Goal: Task Accomplishment & Management: Complete application form

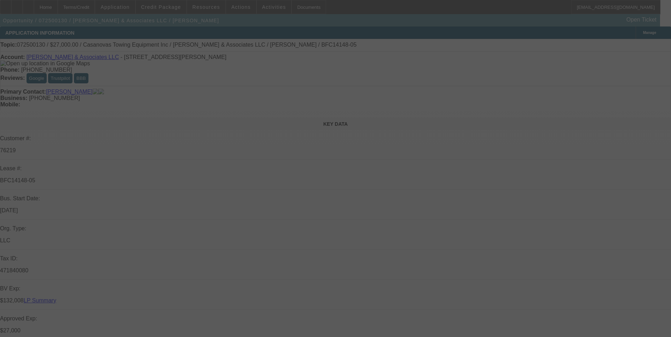
select select "0"
select select "2"
select select "0.1"
select select "0"
select select "2"
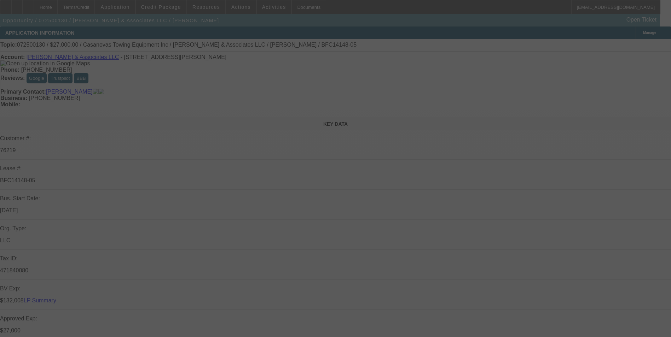
select select "0.1"
select select "0"
select select "2"
select select "0.1"
select select "0"
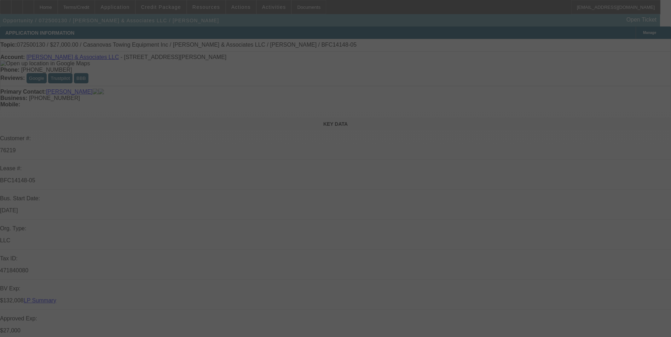
select select "2"
select select "0.1"
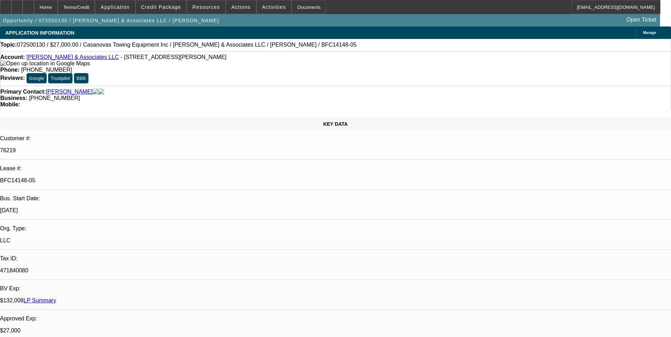
select select "1"
select select "2"
select select "4"
select select "1"
select select "2"
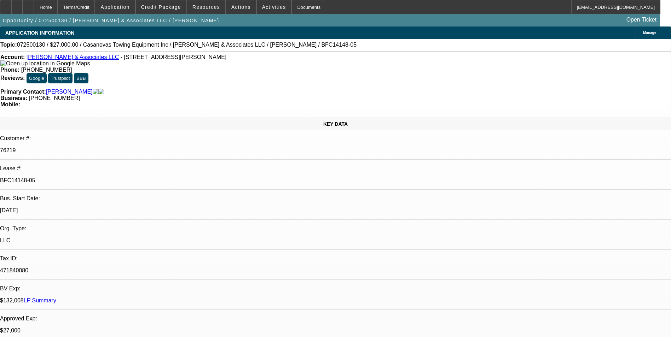
select select "4"
select select "1"
select select "2"
select select "4"
select select "1"
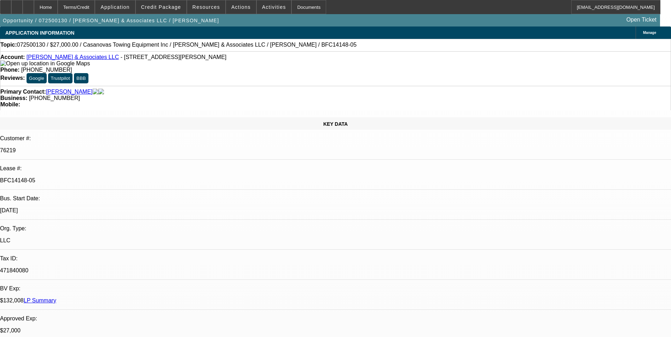
select select "2"
select select "4"
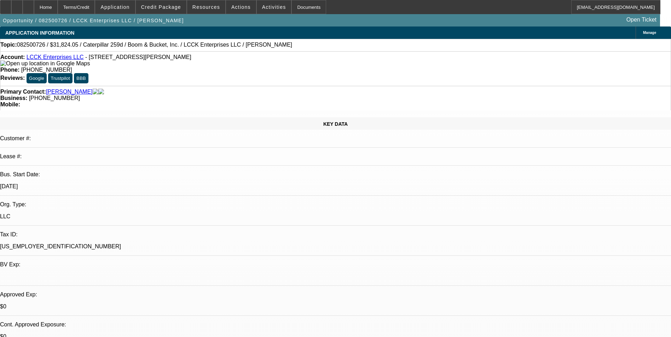
select select "0"
select select "0.1"
select select "0"
select select "0.1"
select select "0"
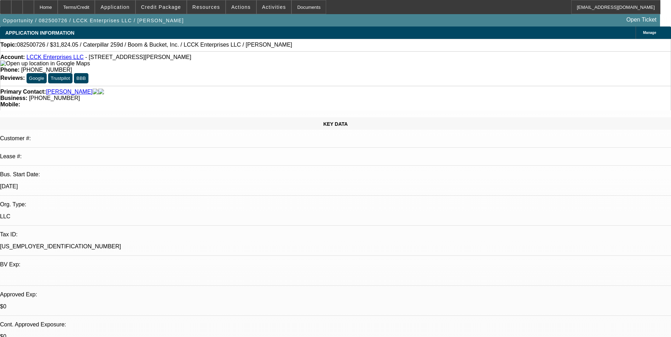
select select "0"
select select "0.1"
select select "0"
select select "0.1"
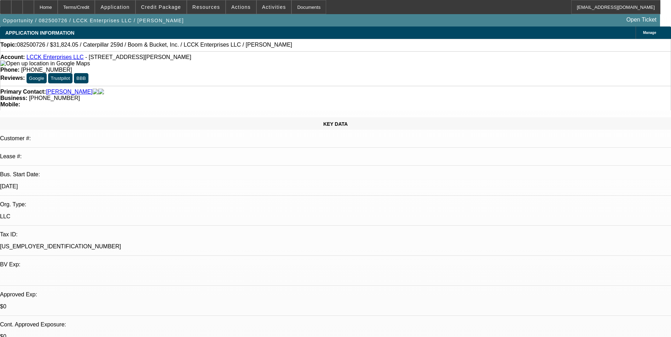
select select "1"
select select "3"
select select "4"
select select "1"
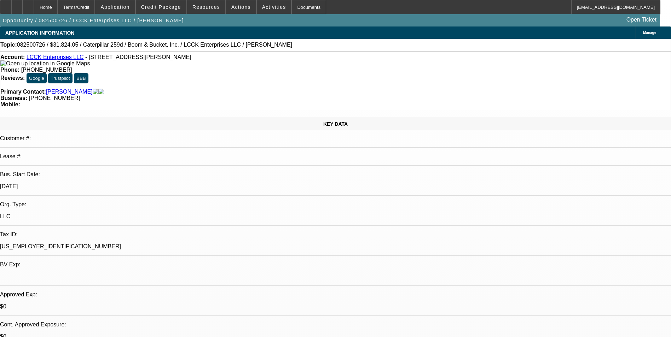
select select "4"
select select "1"
select select "4"
select select "1"
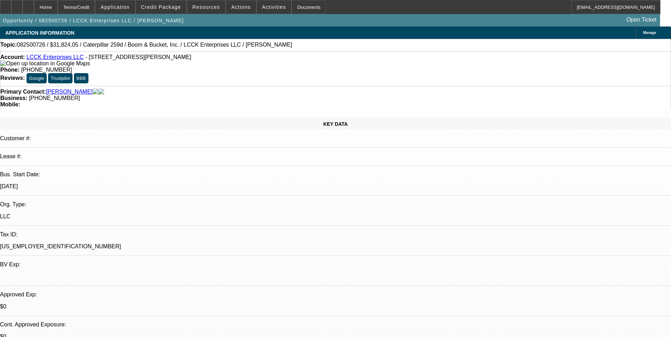
select select "1"
select select "4"
click at [90, 10] on div "Terms/Credit" at bounding box center [76, 7] width 37 height 14
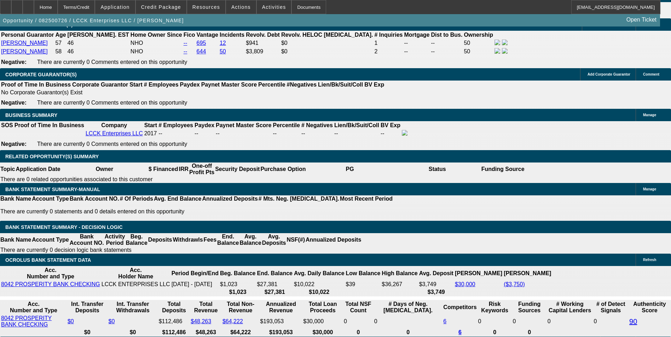
scroll to position [1058, 0]
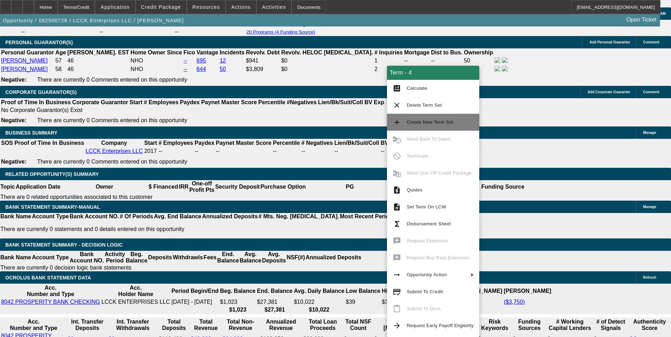
click at [426, 124] on span "Create New Term Set" at bounding box center [430, 121] width 47 height 5
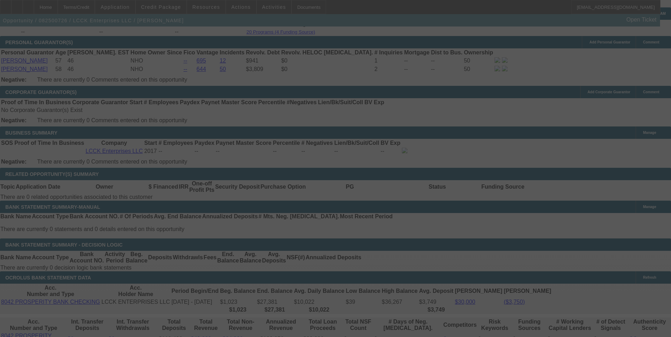
scroll to position [1133, 0]
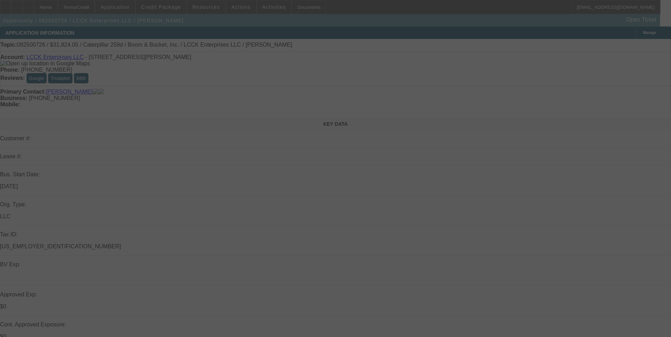
select select "0"
select select "0.1"
select select "0"
select select "0.1"
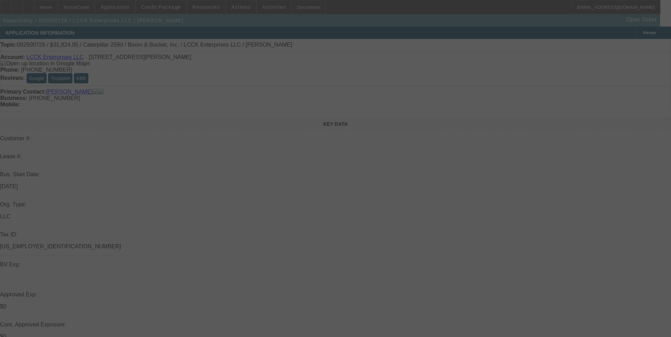
select select "0"
select select "0.1"
select select "0"
select select "0.1"
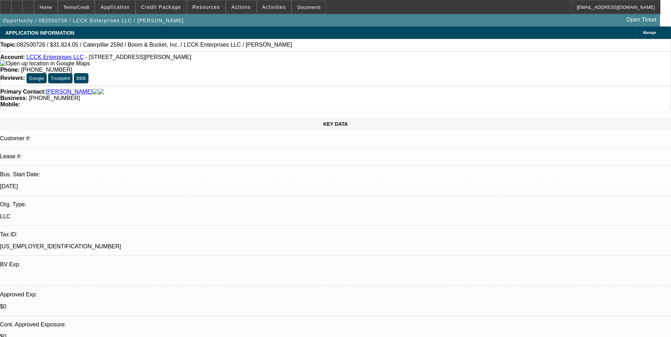
select select "1"
select select "4"
select select "1"
select select "3"
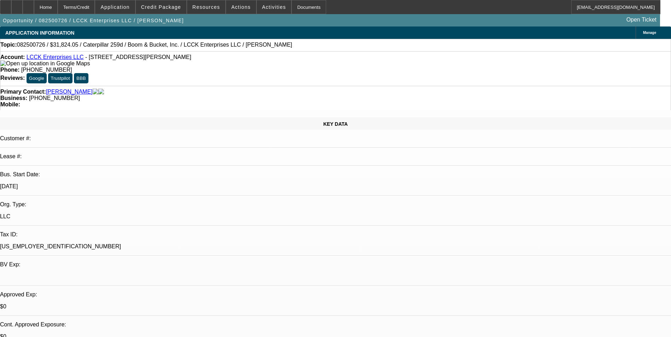
select select "4"
select select "1"
select select "4"
select select "1"
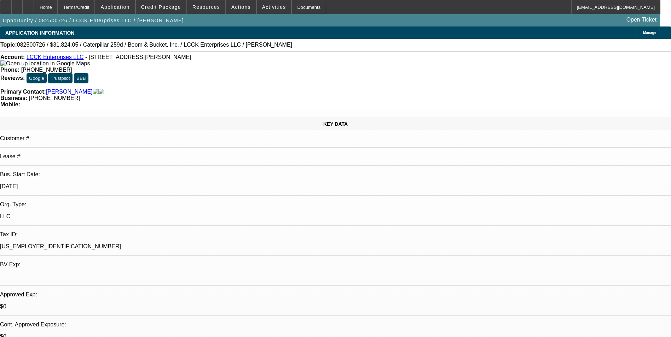
select select "1"
select select "4"
click at [85, 9] on div "Terms/Credit" at bounding box center [76, 7] width 37 height 14
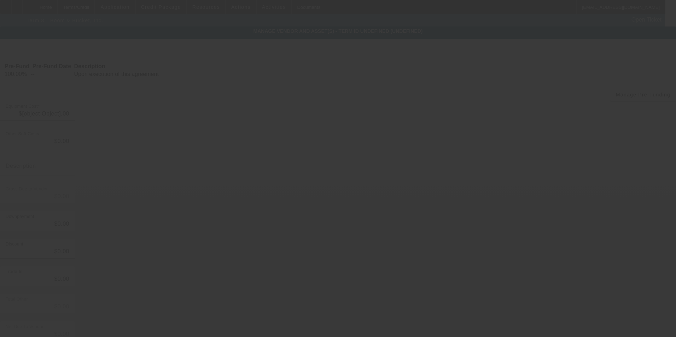
type input "$31,000.00"
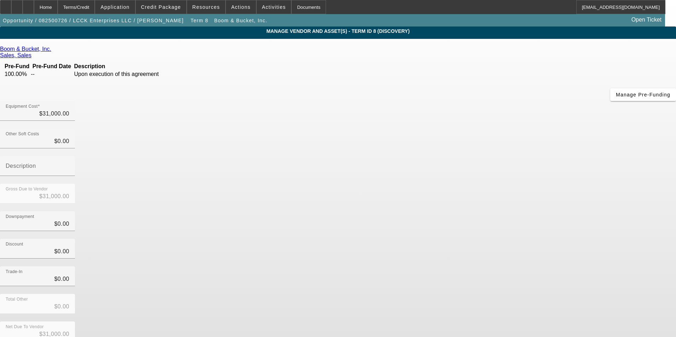
click at [595, 8] on span "Remove Vendor" at bounding box center [608, 6] width 27 height 4
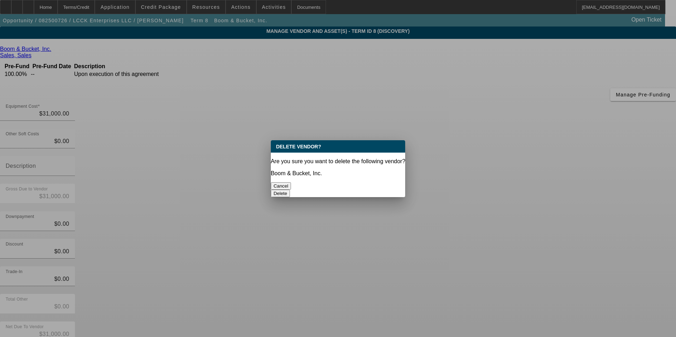
click at [290, 190] on button "Delete" at bounding box center [280, 193] width 19 height 7
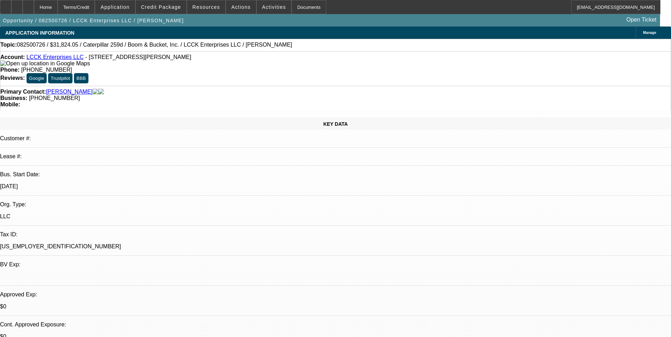
select select "0"
select select "0.1"
select select "4"
select select "0"
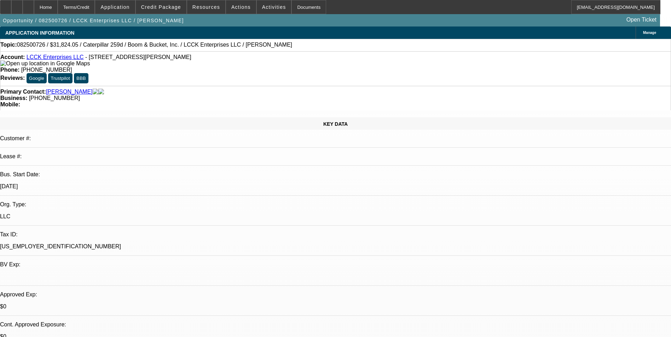
select select "3"
select select "0.1"
select select "4"
select select "0"
select select "0.1"
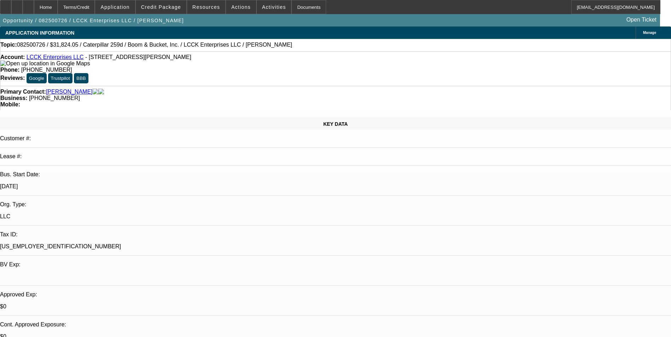
select select "4"
select select "0"
select select "0.1"
select select "4"
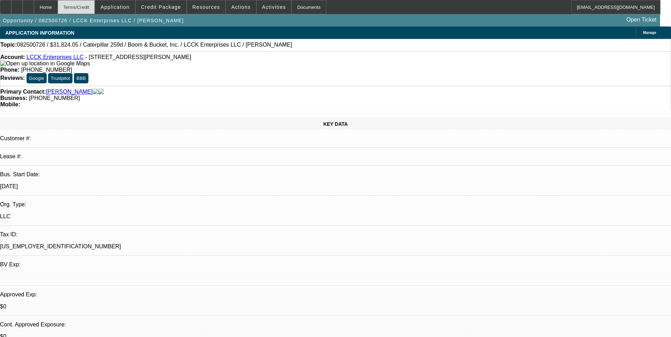
click at [84, 11] on div "Terms/Credit" at bounding box center [76, 7] width 37 height 14
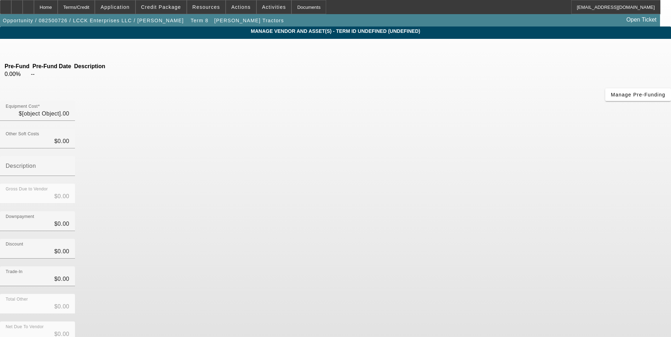
type input "$7,898.00"
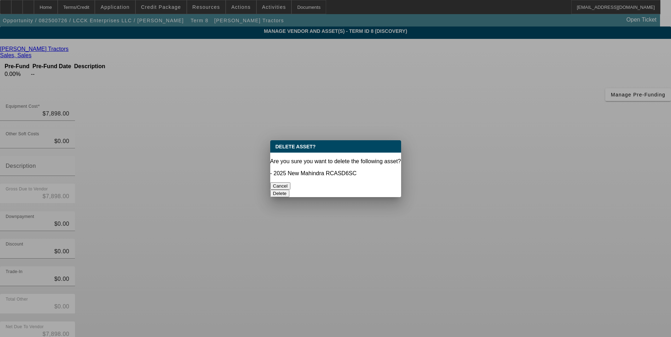
click at [291, 182] on button "Cancel" at bounding box center [280, 185] width 21 height 7
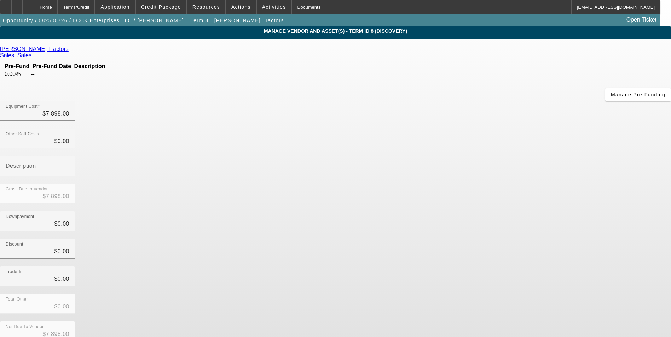
click at [591, 8] on span "Remove Vendor" at bounding box center [604, 6] width 27 height 4
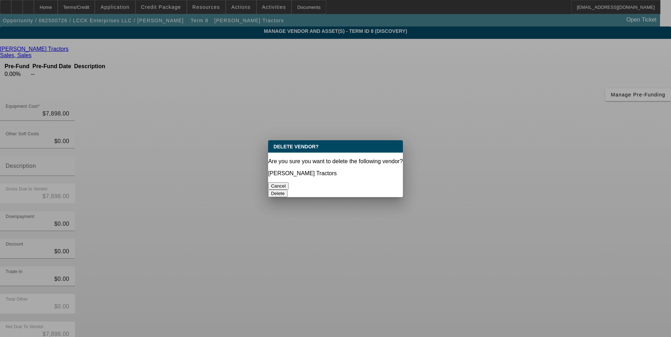
click at [287, 190] on button "Delete" at bounding box center [277, 193] width 19 height 7
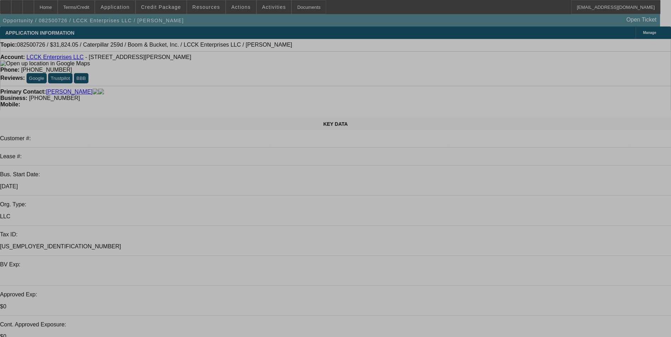
select select "0"
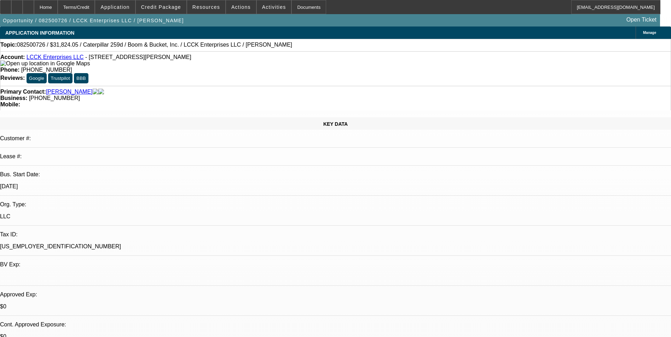
select select "0"
select select "0.1"
select select "4"
select select "0"
select select "3"
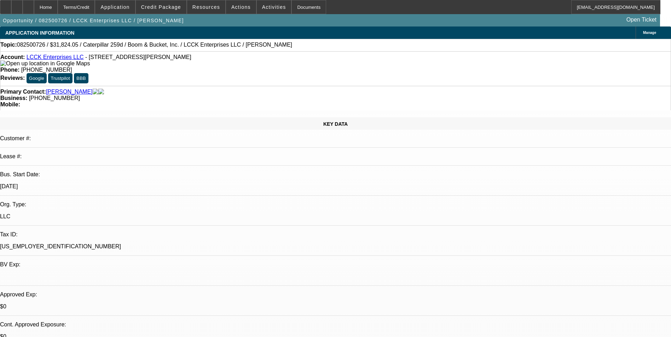
select select "0.1"
select select "4"
select select "0"
select select "0.1"
select select "4"
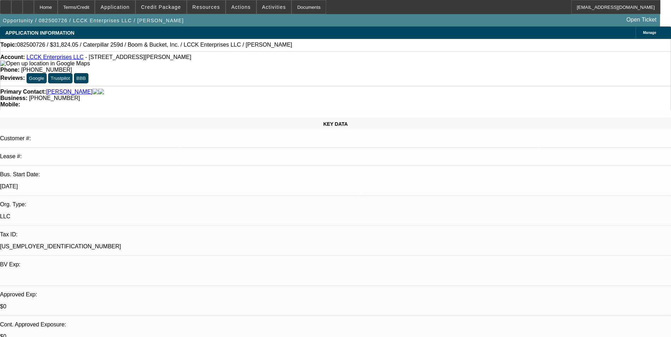
select select "0"
select select "0.1"
select select "4"
click at [92, 8] on div "Terms/Credit" at bounding box center [76, 7] width 37 height 14
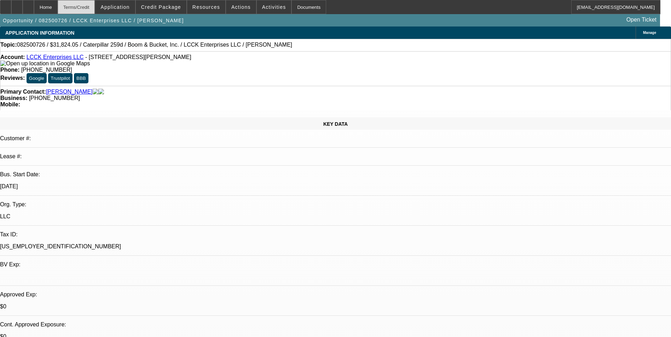
scroll to position [1058, 0]
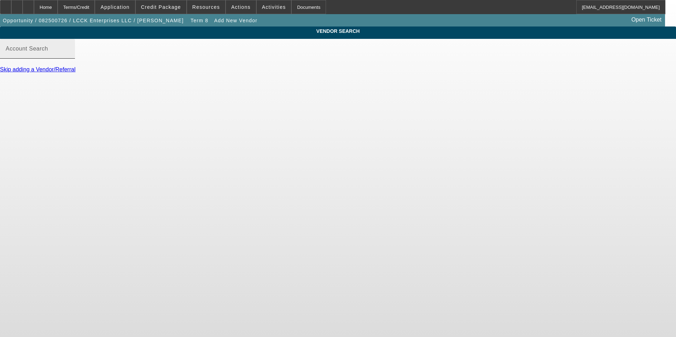
click at [48, 52] on mat-label "Account Search" at bounding box center [27, 49] width 42 height 6
click at [69, 56] on input "Account Search" at bounding box center [38, 51] width 64 height 8
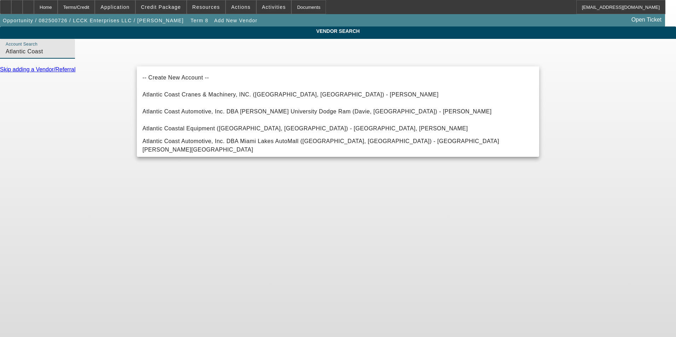
click at [279, 102] on mat-option "Atlantic Coast Cranes & Machinery, INC. (Ashland, VA) - Jones, Wally" at bounding box center [338, 94] width 402 height 17
type input "Atlantic Coast Cranes & Machinery, INC. (Ashland, VA) - Jones, Wally"
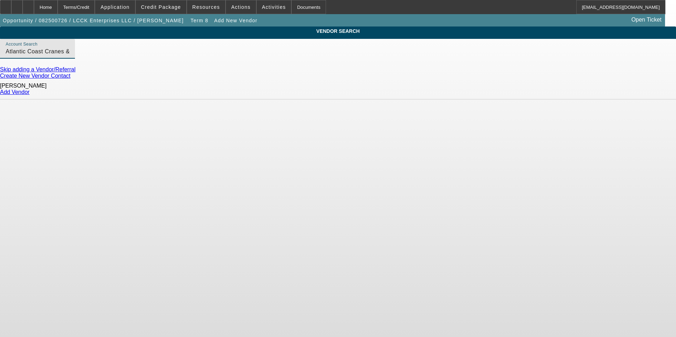
click at [69, 56] on input "Atlantic Coast Cranes & Machinery, INC. (Ashland, VA) - Jones, Wally" at bounding box center [38, 51] width 64 height 8
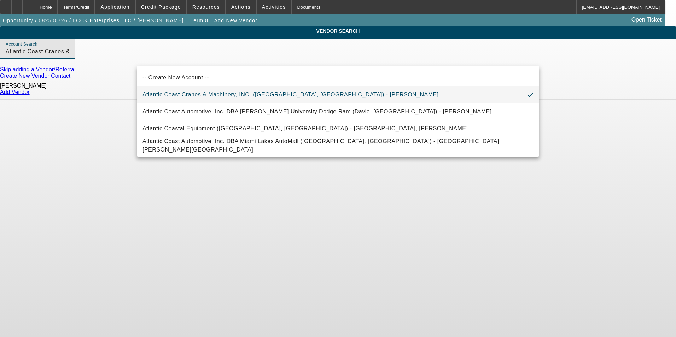
click at [69, 56] on input "Atlantic Coast Cranes & Machinery, INC. (Ashland, VA) - Jones, Wally" at bounding box center [38, 51] width 64 height 8
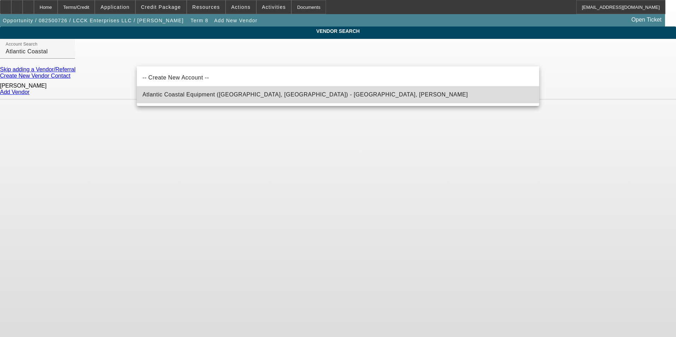
click at [279, 91] on mat-option "Atlantic Coastal Equipment (Richmond Hill, GA) - Fomb, Brad" at bounding box center [338, 94] width 402 height 17
type input "Atlantic Coastal Equipment (Richmond Hill, GA) - Fomb, Brad"
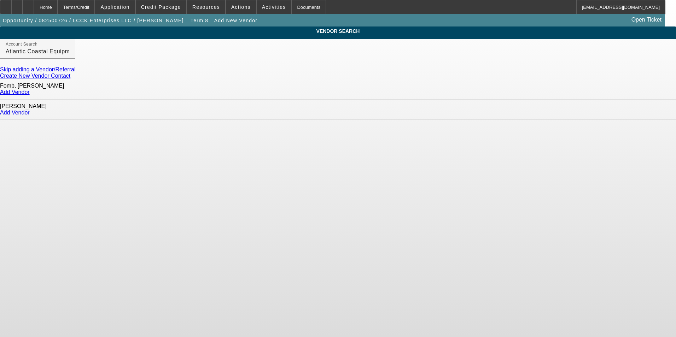
click at [30, 110] on link "Add Vendor" at bounding box center [15, 113] width 30 height 6
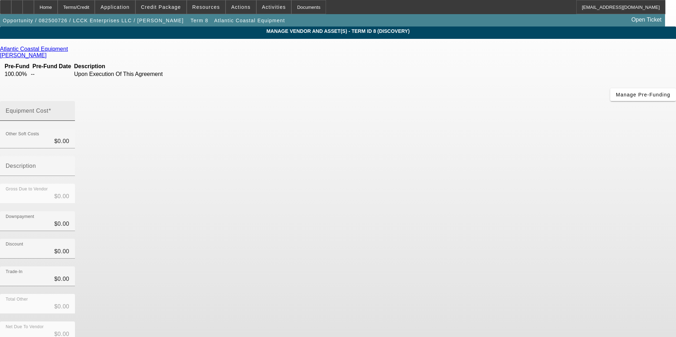
click at [69, 110] on input "Equipment Cost" at bounding box center [38, 114] width 64 height 8
type input "3"
type input "$3.00"
type input "32"
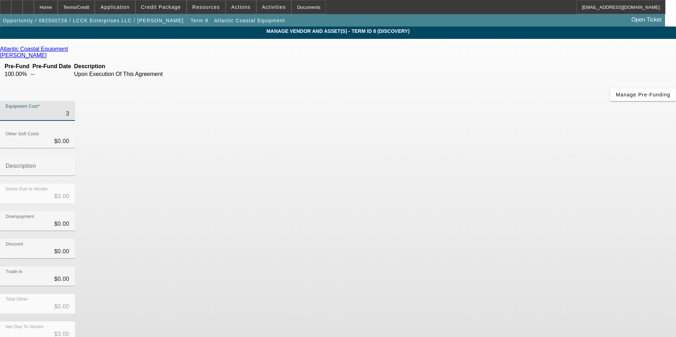
type input "$32.00"
type input "320"
type input "$320.00"
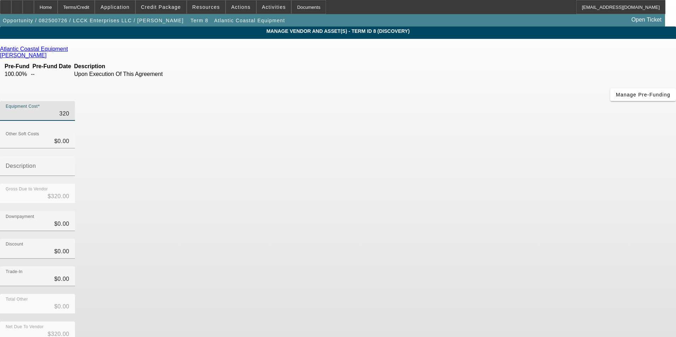
type input "3200"
type input "$3,200.00"
type input "32000"
type input "$32,000.00"
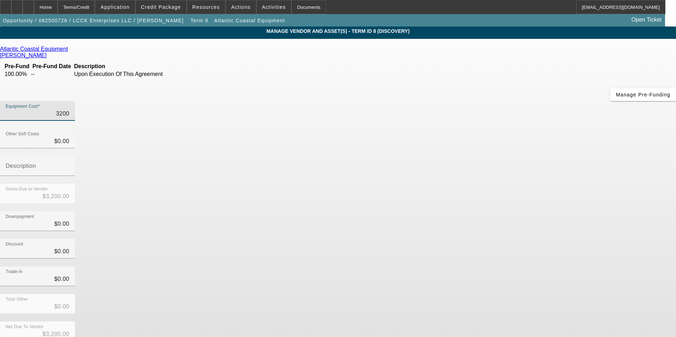
type input "$32,000.00"
click at [491, 239] on div "Discount $0.00" at bounding box center [338, 253] width 676 height 28
click at [75, 129] on div "Other Soft Costs $0.00" at bounding box center [37, 139] width 75 height 20
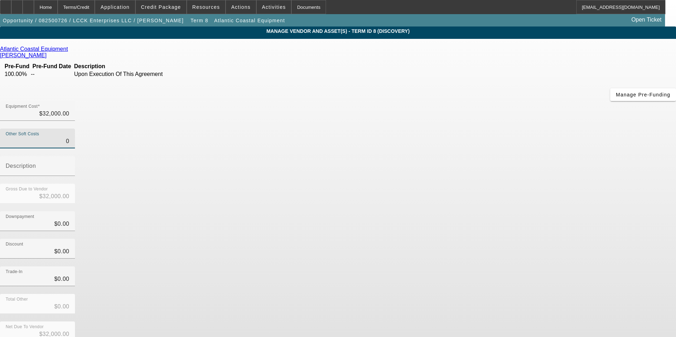
type input "10"
type input "$32,010.00"
type input "160"
type input "$32,160.00"
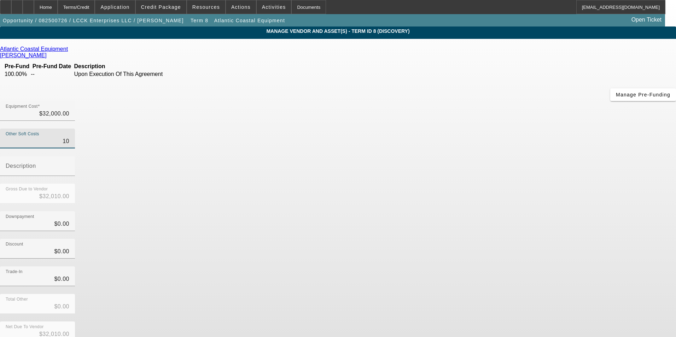
type input "$32,160.00"
type input "1600"
type input "$33,600.00"
type input "$1,600.00"
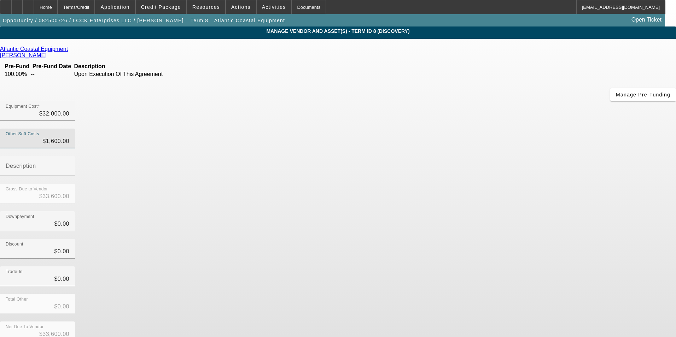
click at [463, 211] on div "Downpayment $0.00" at bounding box center [338, 225] width 676 height 28
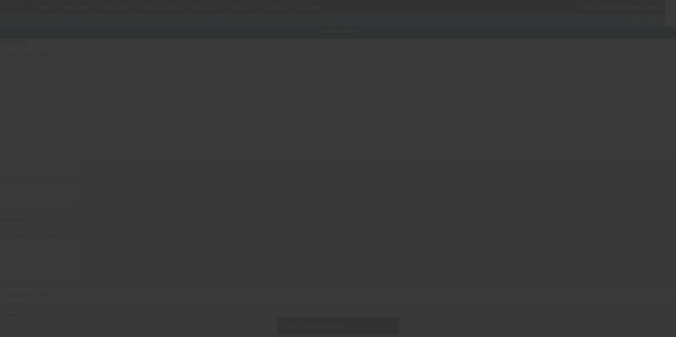
type input "3406 Briggs Rd"
type input "Orange"
type input "77630"
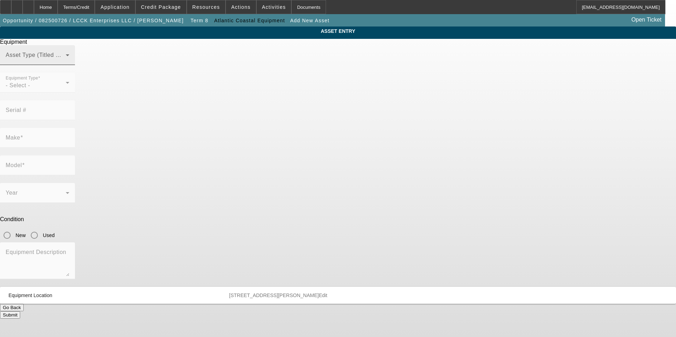
click at [66, 62] on span at bounding box center [36, 58] width 60 height 8
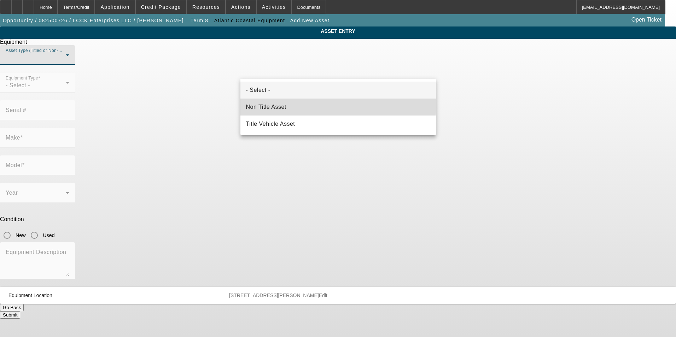
click at [313, 103] on mat-option "Non Title Asset" at bounding box center [337, 107] width 195 height 17
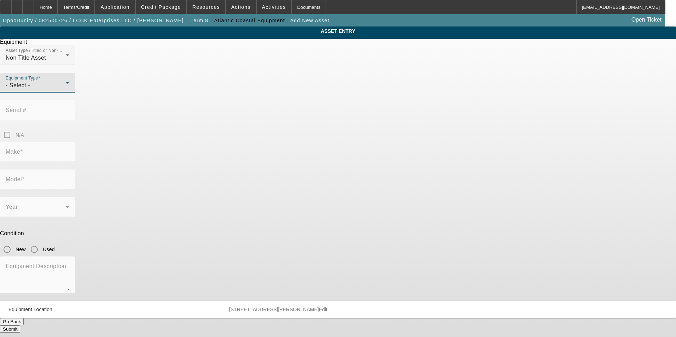
click at [66, 90] on div "- Select -" at bounding box center [36, 85] width 60 height 8
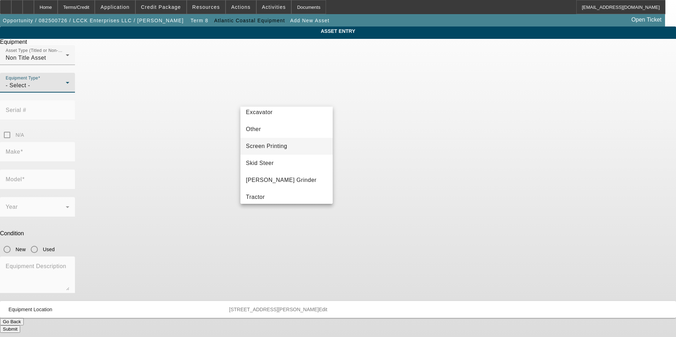
scroll to position [177, 0]
click at [283, 133] on mat-option "Skid Steer" at bounding box center [286, 127] width 93 height 17
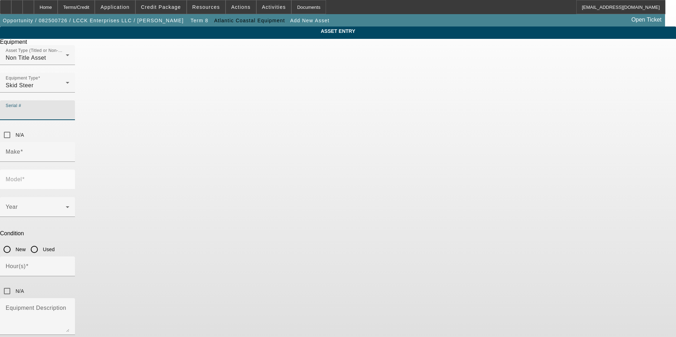
click at [69, 109] on input "Serial #" at bounding box center [38, 113] width 64 height 8
click at [26, 107] on mat-label "Serial #" at bounding box center [16, 110] width 21 height 6
click at [69, 109] on input "Serial #" at bounding box center [38, 113] width 64 height 8
paste input "JAFTR310AMM408455"
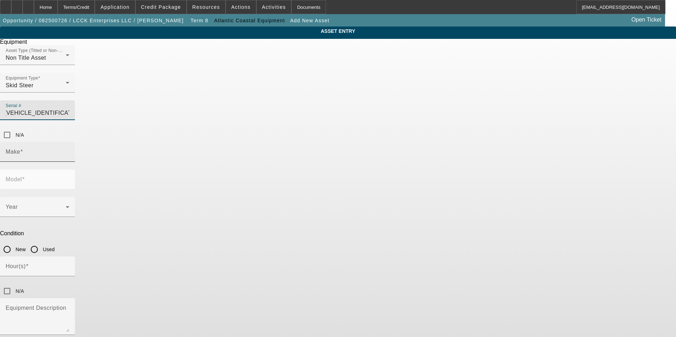
type input "JAFTR310AMM408455"
click at [69, 151] on input "Make" at bounding box center [38, 155] width 64 height 8
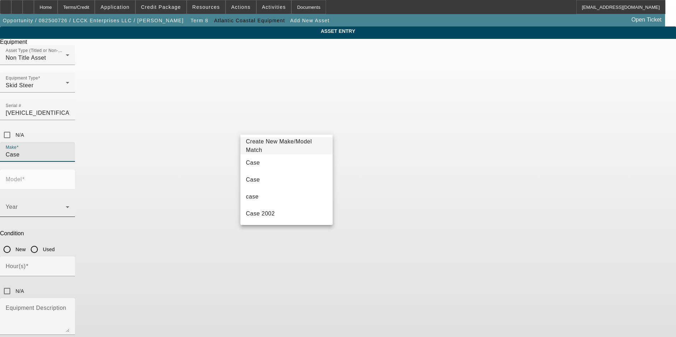
type input "Case"
click at [282, 162] on mat-option "Case" at bounding box center [286, 162] width 93 height 17
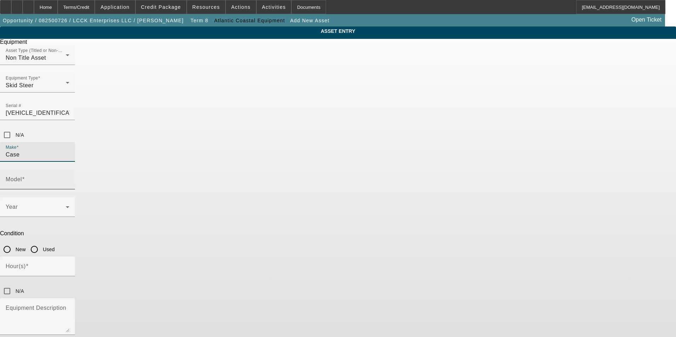
click at [69, 178] on input "Model" at bounding box center [38, 182] width 64 height 8
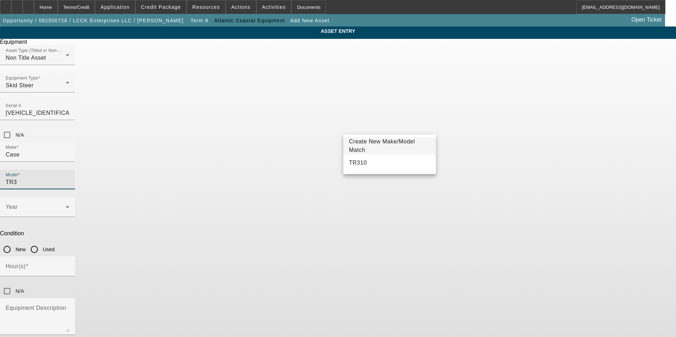
type input "TR3"
click at [382, 145] on span "Create New Make/Model Match" at bounding box center [382, 146] width 66 height 14
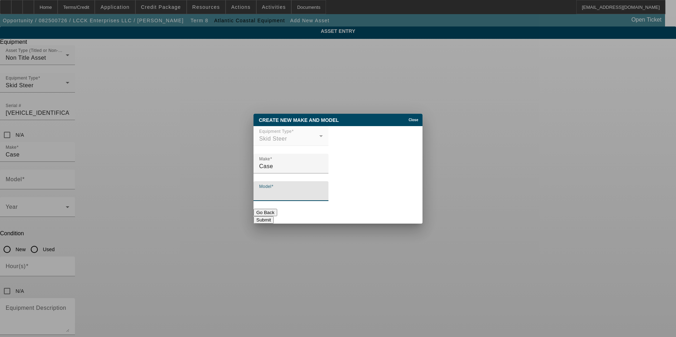
click at [296, 194] on input "Model" at bounding box center [291, 194] width 64 height 8
type input "TR310B"
click at [274, 217] on button "Submit" at bounding box center [263, 219] width 20 height 7
type input "TR310B"
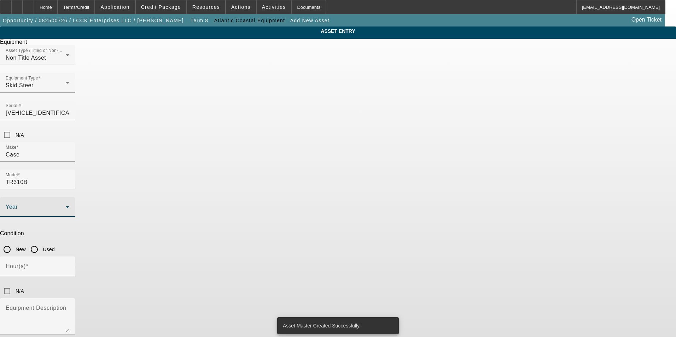
click at [66, 206] on span at bounding box center [36, 210] width 60 height 8
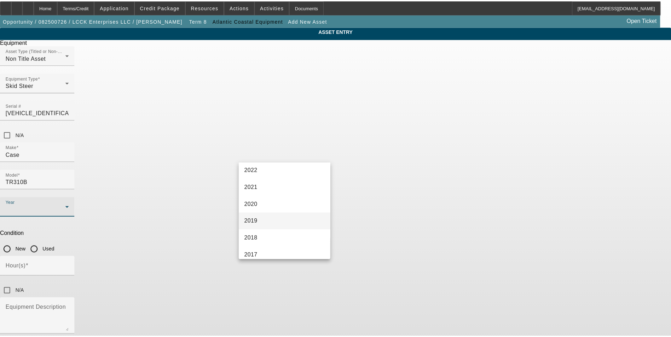
scroll to position [106, 0]
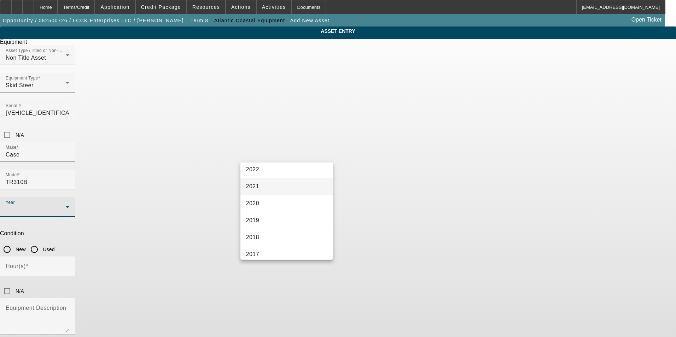
click at [273, 185] on mat-option "2021" at bounding box center [286, 186] width 93 height 17
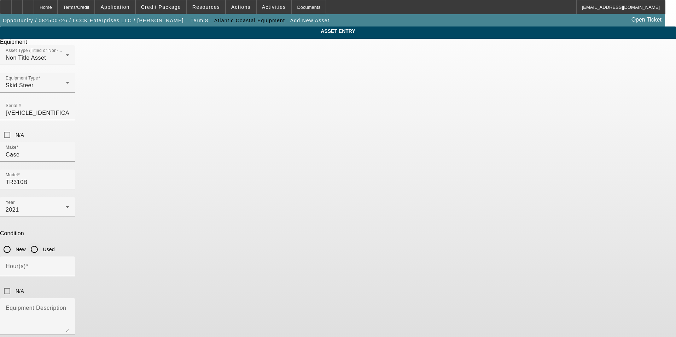
click at [41, 242] on input "Used" at bounding box center [34, 249] width 14 height 14
radio input "true"
click at [69, 265] on input "Hour(s)" at bounding box center [38, 269] width 64 height 8
type input "1805"
drag, startPoint x: 566, startPoint y: 209, endPoint x: 560, endPoint y: 206, distance: 7.3
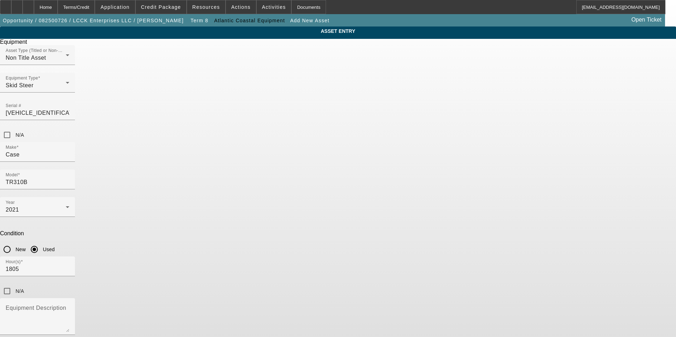
click at [565, 209] on app-asset-collateral-manage "ASSET ENTRY Equipment Asset Type (Titled or Non-Titled) Non Title Asset Equipme…" at bounding box center [338, 201] width 676 height 348
click at [69, 298] on div "Equipment Description" at bounding box center [38, 316] width 64 height 37
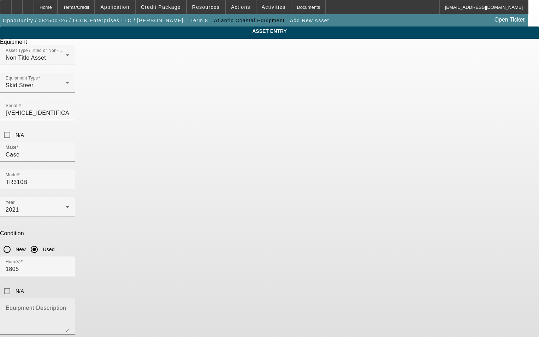
click at [69, 307] on textarea "Equipment Description" at bounding box center [38, 319] width 64 height 25
type textarea "Compact Track Loader"
click at [429, 173] on div "ASSET ENTRY Equipment Asset Type (Titled or Non-Titled) Non Title Asset Equipme…" at bounding box center [269, 201] width 539 height 348
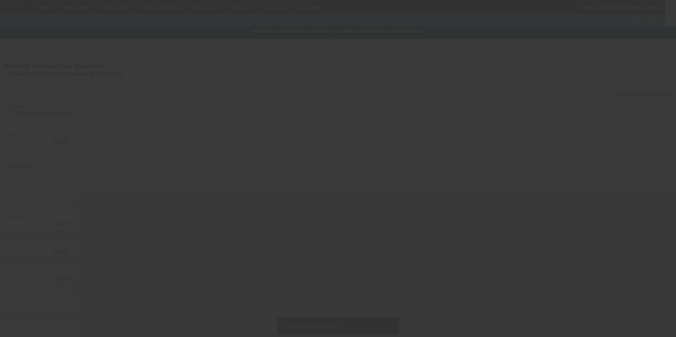
type input "$32,000.00"
type input "$1,600.00"
type input "$33,600.00"
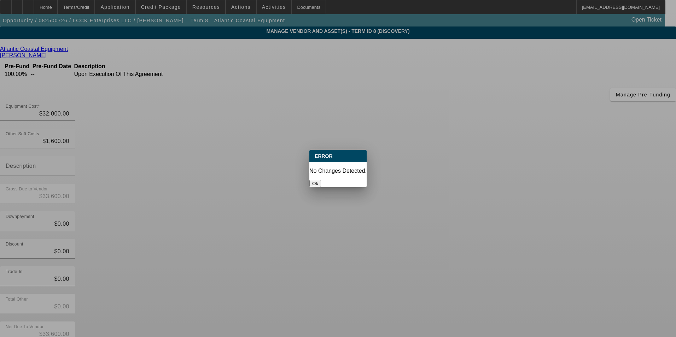
click at [321, 180] on button "Ok" at bounding box center [315, 183] width 12 height 7
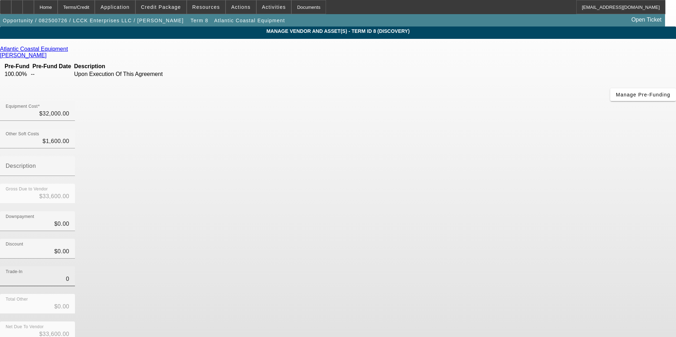
click at [69, 275] on input "0" at bounding box center [38, 279] width 64 height 8
type input "$0.00"
drag, startPoint x: 477, startPoint y: 203, endPoint x: 487, endPoint y: 232, distance: 30.2
click at [477, 267] on div "Trade-In $0.00" at bounding box center [338, 281] width 676 height 28
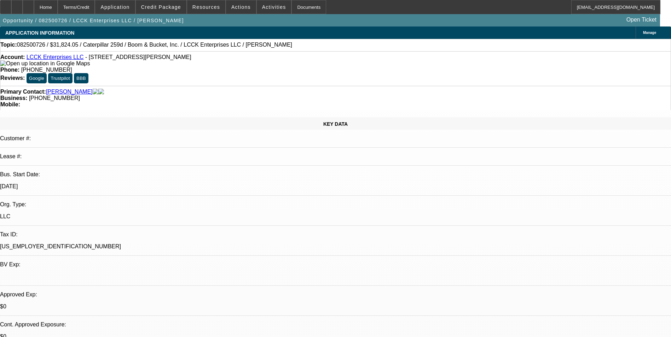
select select "0"
select select "0.1"
select select "4"
select select "0"
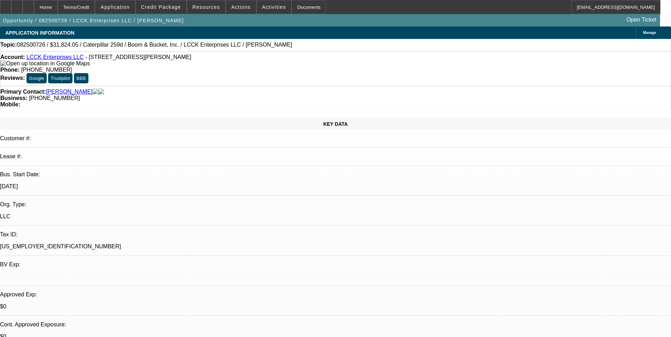
select select "3"
select select "0.1"
select select "4"
select select "0"
select select "0.1"
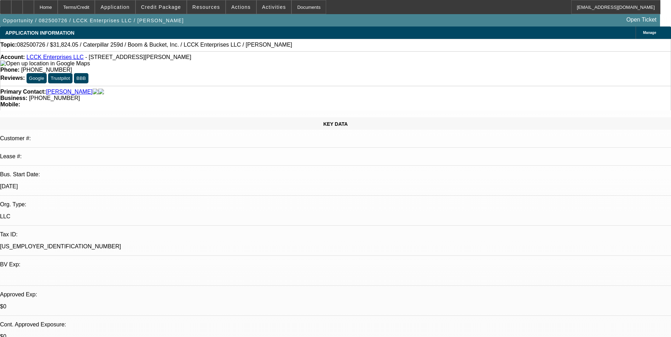
select select "4"
select select "0"
select select "0.1"
select select "4"
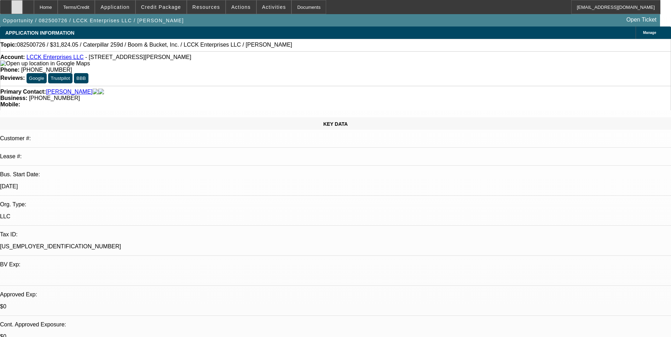
click at [23, 12] on div at bounding box center [16, 7] width 11 height 14
click at [34, 12] on div at bounding box center [28, 7] width 11 height 14
select select "0"
select select "0.1"
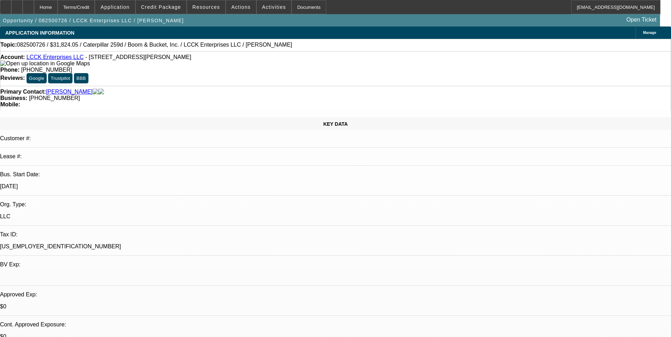
select select "0"
select select "0.1"
select select "0"
select select "0.1"
select select "0"
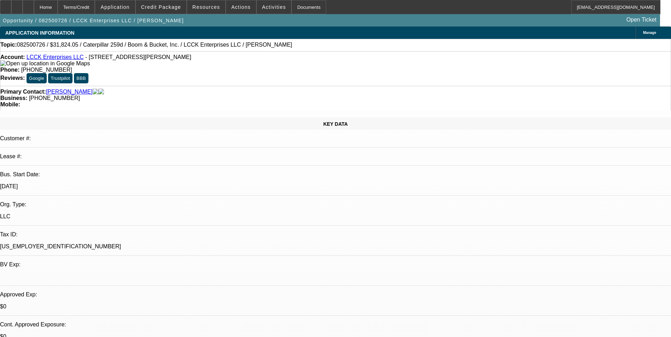
select select "0"
select select "0.1"
select select "1"
select select "4"
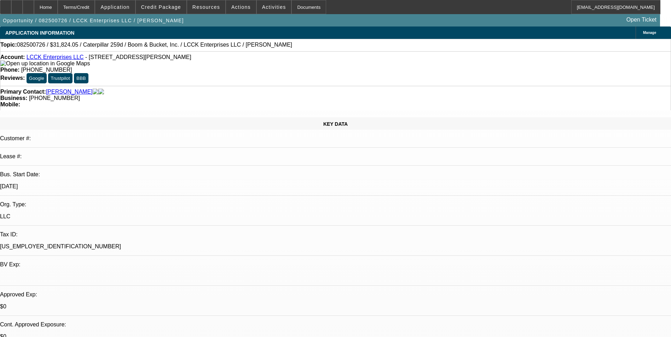
select select "1"
select select "3"
select select "4"
select select "1"
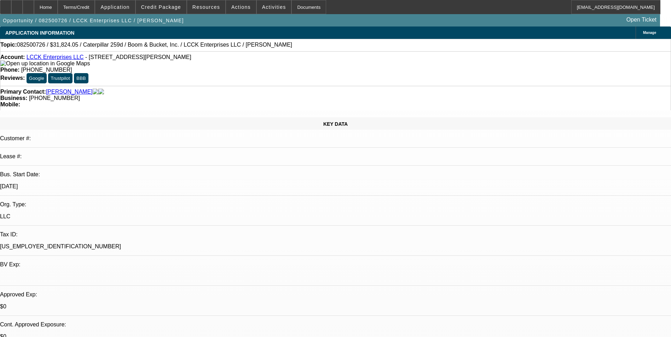
select select "4"
select select "1"
select select "4"
click at [23, 7] on div at bounding box center [16, 7] width 11 height 14
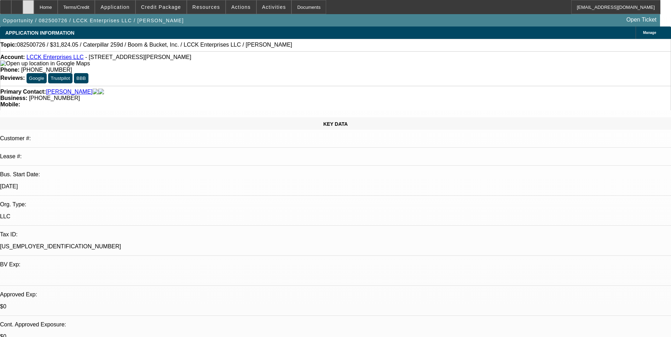
click at [28, 5] on icon at bounding box center [28, 5] width 0 height 0
select select "0"
select select "0.1"
select select "0"
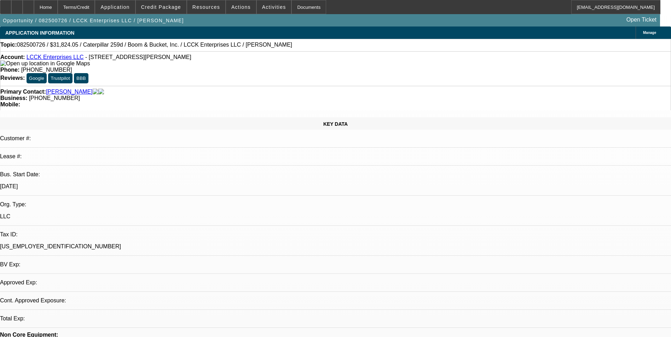
select select "0.1"
select select "0"
select select "0.1"
select select "0"
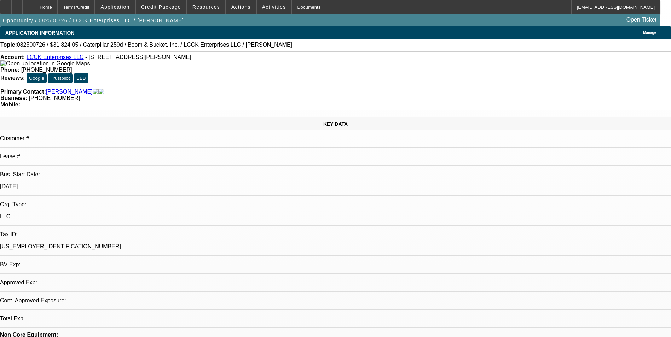
select select "0.1"
select select "1"
select select "4"
select select "1"
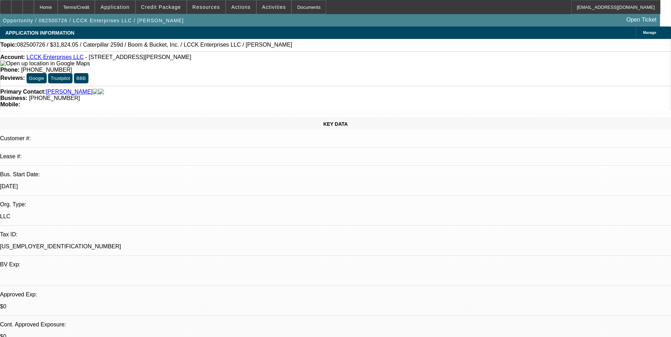
select select "3"
select select "4"
select select "1"
select select "4"
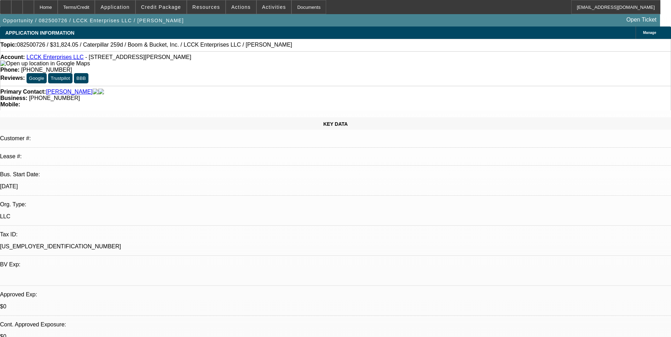
select select "1"
select select "4"
click at [89, 7] on div "Terms/Credit" at bounding box center [76, 7] width 37 height 14
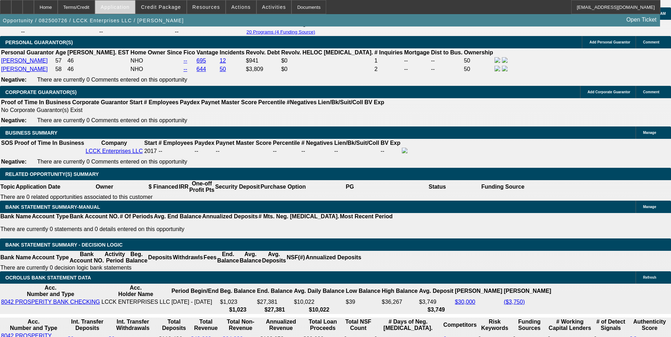
scroll to position [1133, 0]
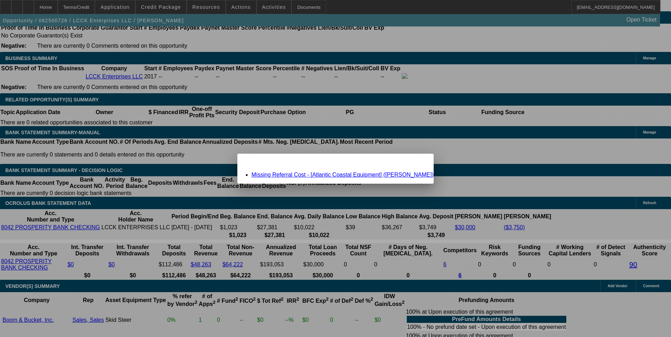
scroll to position [0, 0]
click at [355, 174] on link "Missing Referral Cost - [Atlantic Coastal Equipment] (Yeckley, Ryan)" at bounding box center [342, 175] width 182 height 6
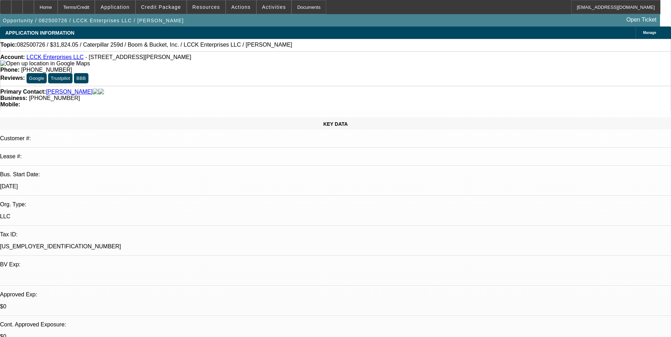
scroll to position [1133, 0]
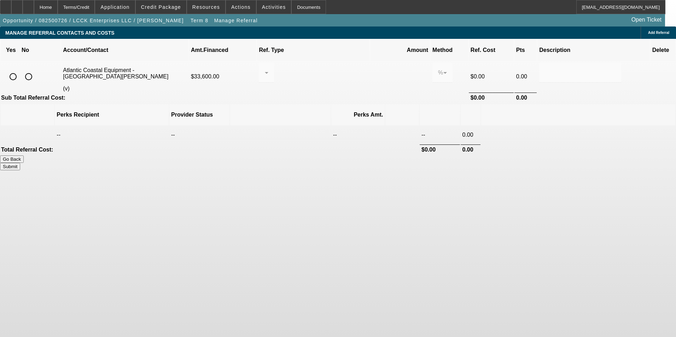
click at [36, 70] on input "radio" at bounding box center [29, 77] width 14 height 14
radio input "true"
click at [20, 163] on button "Submit" at bounding box center [10, 166] width 20 height 7
type input "0.000"
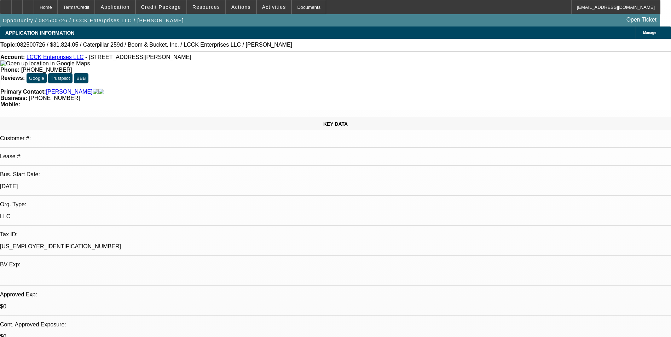
select select "0"
select select "0.1"
select select "4"
select select "0"
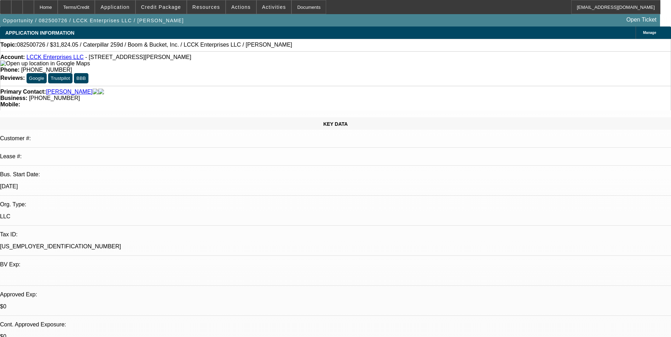
select select "3"
select select "0.1"
select select "4"
select select "0"
select select "0.1"
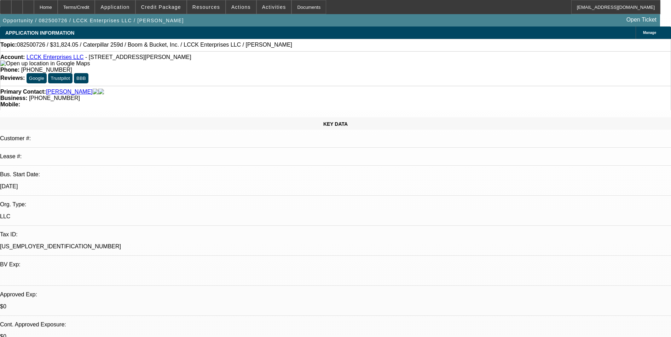
select select "4"
select select "0"
select select "0.1"
select select "4"
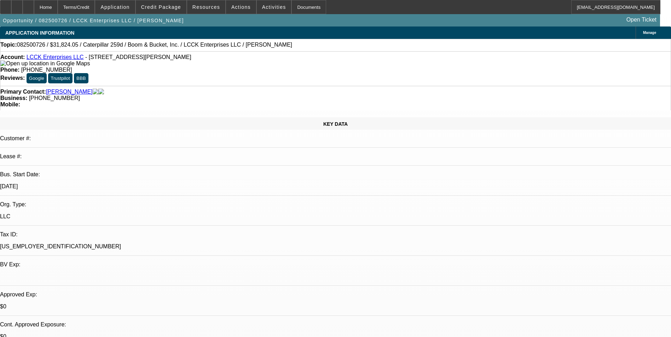
click at [95, 9] on div "Terms/Credit" at bounding box center [76, 7] width 37 height 14
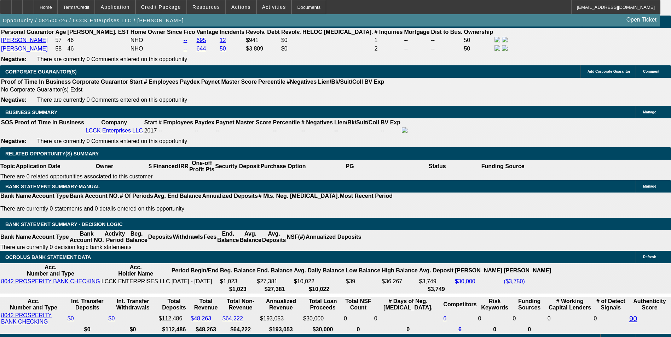
scroll to position [1093, 0]
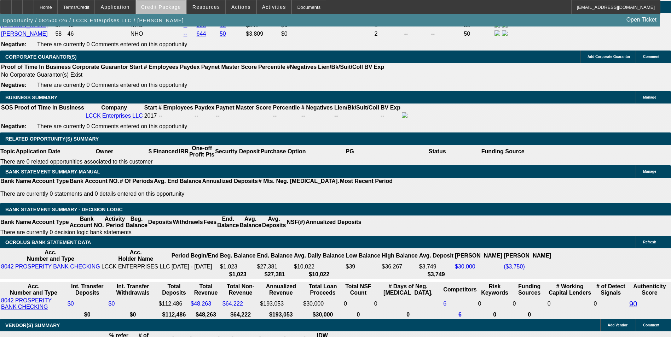
click at [172, 11] on span at bounding box center [161, 7] width 51 height 17
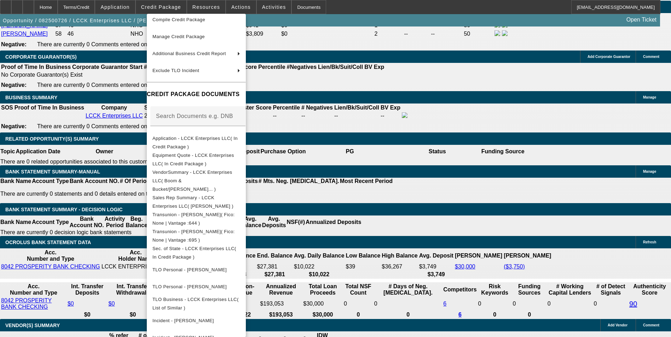
scroll to position [0, 0]
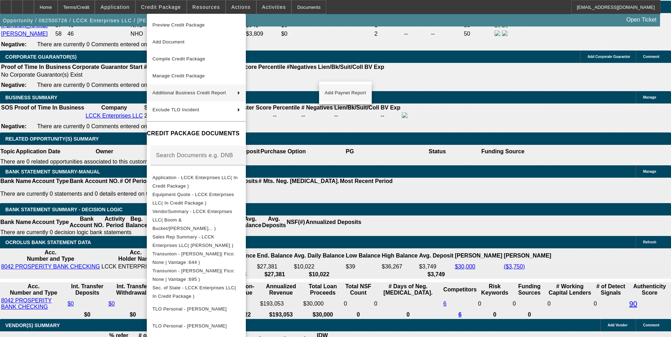
click at [333, 91] on span "Add Paynet Report" at bounding box center [345, 93] width 41 height 8
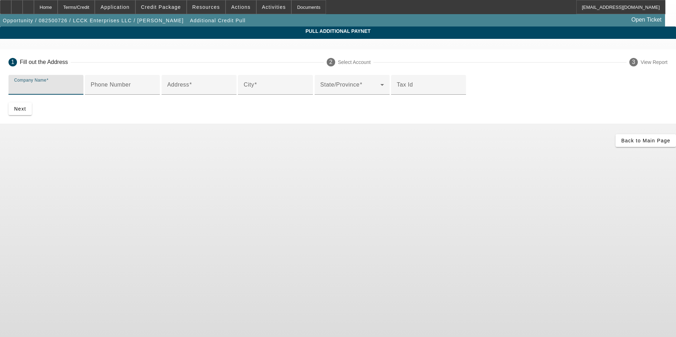
drag, startPoint x: 207, startPoint y: 89, endPoint x: 169, endPoint y: 90, distance: 37.8
click at [78, 90] on input "Company Name" at bounding box center [46, 87] width 64 height 8
paste input "ATLANTIC COASTAL EQUIPMENT, LLC"
type input "ATLANTIC COASTAL EQUIPMENT, LLC"
click at [154, 92] on input "Phone Number" at bounding box center [122, 87] width 64 height 8
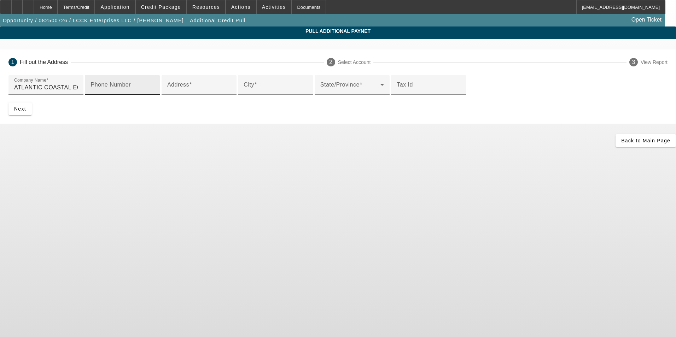
click at [154, 92] on input "Phone Number" at bounding box center [122, 87] width 64 height 8
type input "9124591155"
click at [193, 92] on input "Address" at bounding box center [199, 87] width 64 height 8
drag, startPoint x: 200, startPoint y: 146, endPoint x: 187, endPoint y: 146, distance: 13.8
click at [197, 92] on input "Address" at bounding box center [199, 87] width 64 height 8
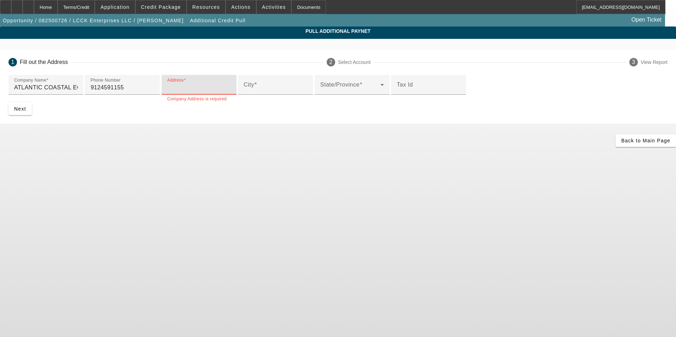
paste input "922 Longwood Dr"
type input "922 Longwood Dr"
click at [244, 92] on input "City" at bounding box center [276, 87] width 64 height 8
type input "Richmond Hill"
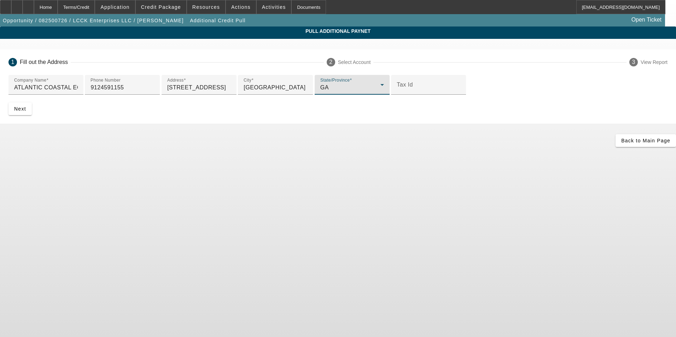
click at [208, 147] on div "Back to Main Page" at bounding box center [338, 140] width 676 height 13
click at [26, 112] on span "Next" at bounding box center [20, 109] width 12 height 6
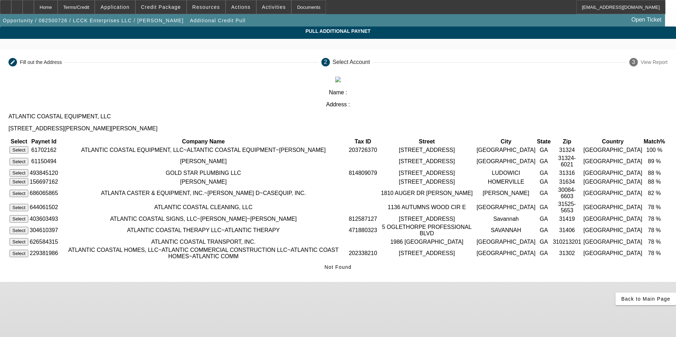
click at [28, 146] on button "Select" at bounding box center [19, 149] width 19 height 7
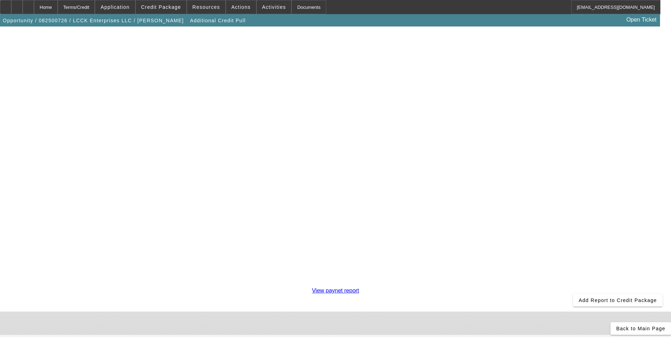
scroll to position [124, 0]
click at [578, 298] on span "Add Report to Credit Package" at bounding box center [617, 301] width 78 height 6
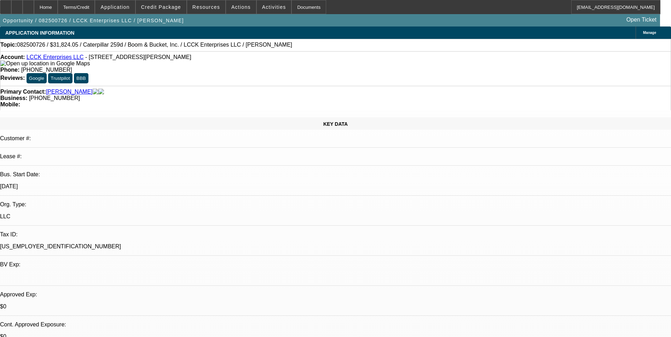
select select "0"
select select "0.1"
select select "4"
select select "0"
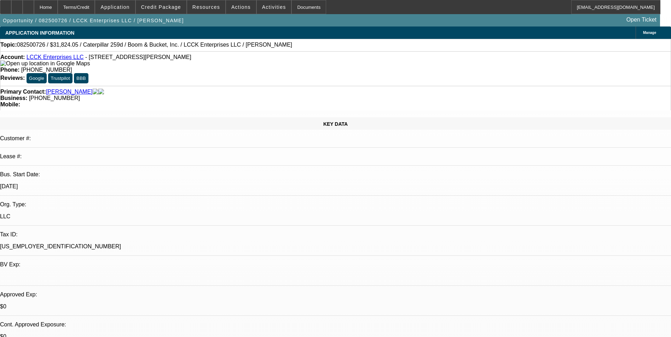
select select "3"
select select "0.1"
select select "4"
select select "0"
select select "0.1"
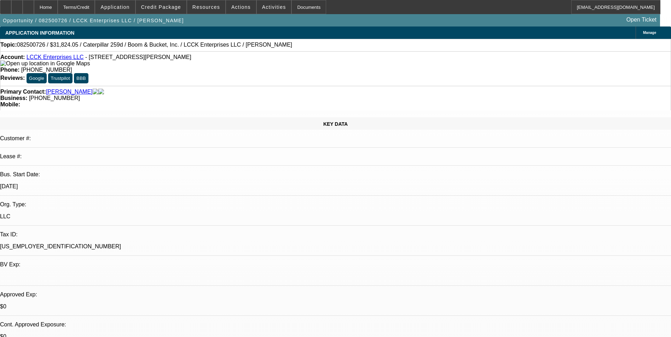
select select "4"
select select "0"
select select "0.1"
select select "4"
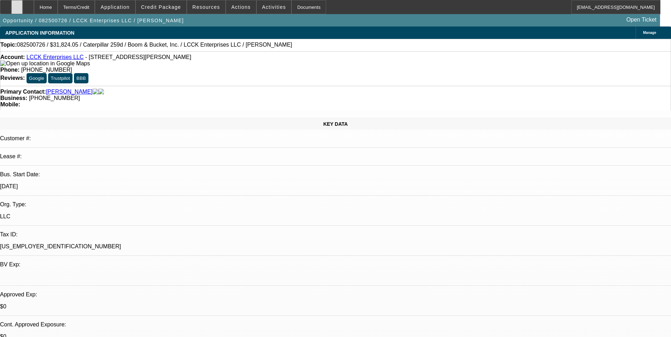
click at [23, 7] on div at bounding box center [16, 7] width 11 height 14
click at [28, 5] on icon at bounding box center [28, 5] width 0 height 0
select select "0"
select select "0.1"
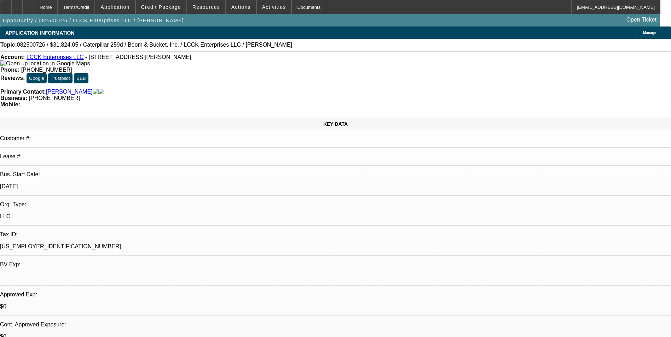
select select "0"
select select "0.1"
select select "0"
select select "0.1"
select select "0"
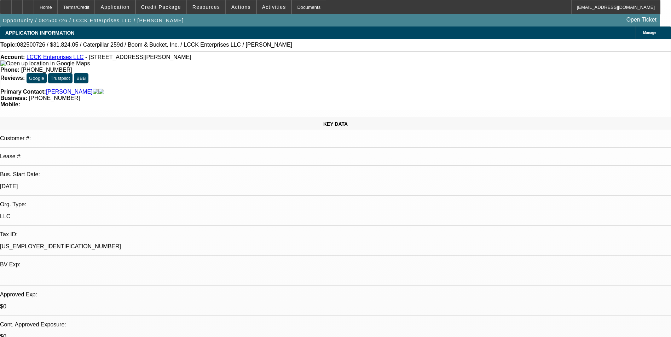
select select "0"
select select "0.1"
select select "1"
select select "4"
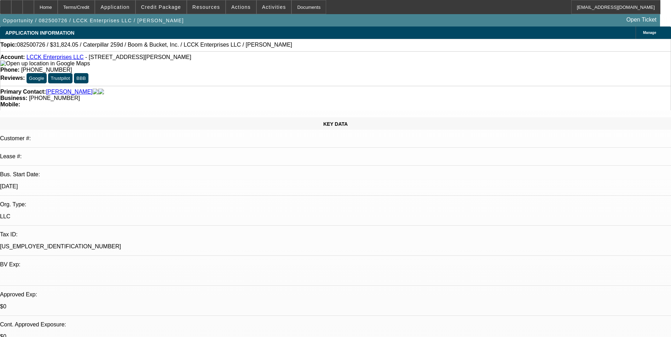
select select "1"
select select "3"
select select "4"
select select "1"
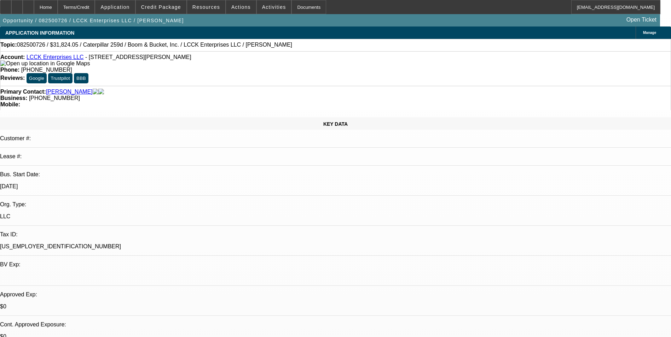
select select "4"
select select "1"
select select "4"
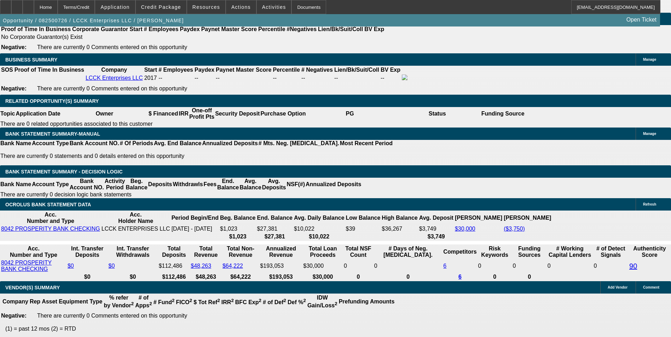
scroll to position [1096, 0]
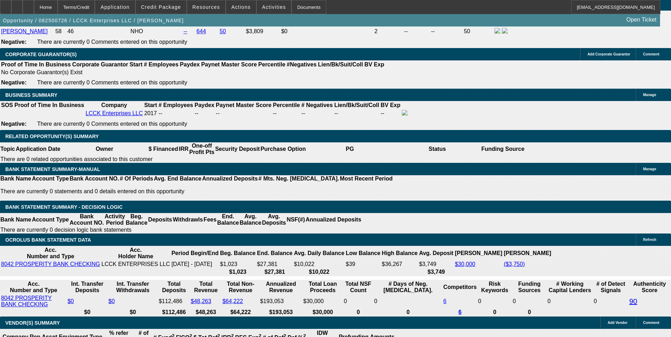
type input "1023."
type input "UNKNOWN"
type input "102"
type input "20"
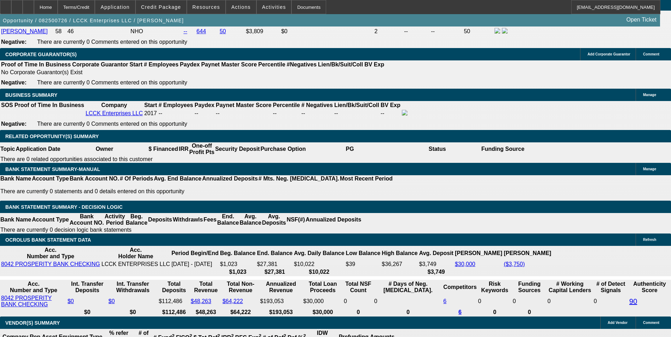
type input "1025"
type input "20.1"
type input "$1,025.00"
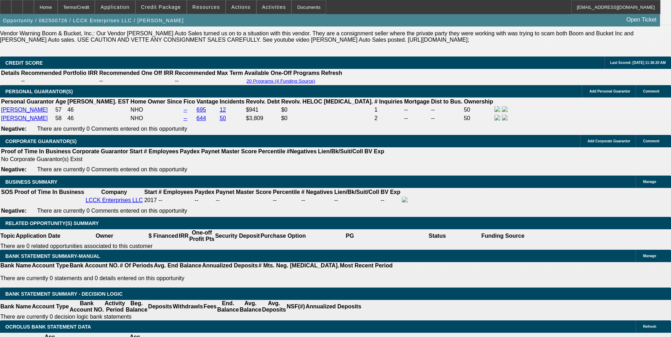
scroll to position [990, 0]
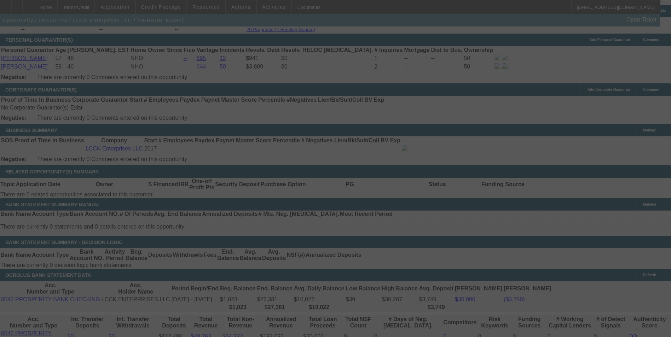
scroll to position [1096, 0]
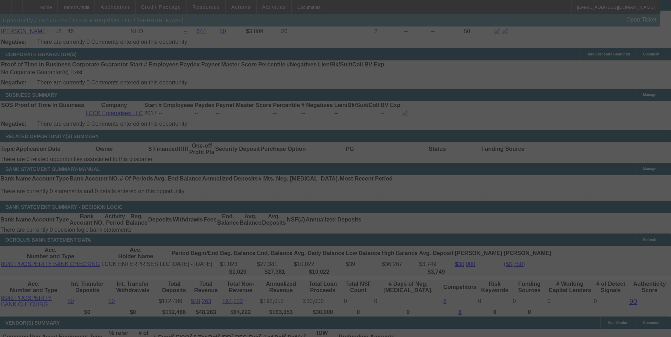
select select "0"
select select "0.1"
select select "4"
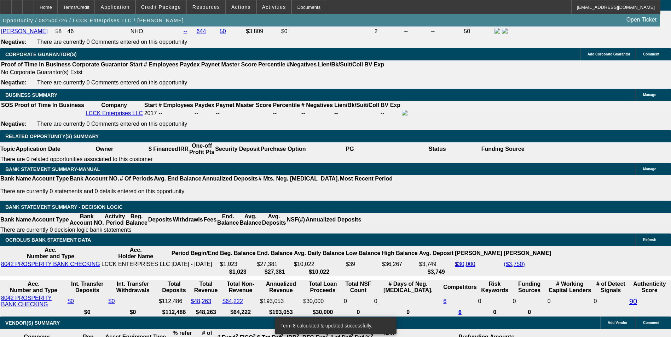
scroll to position [1170, 0]
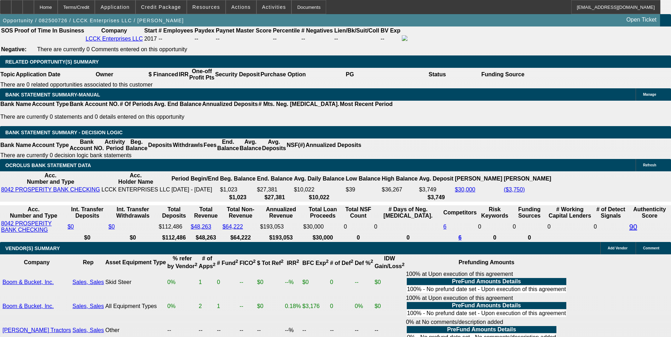
type input "10"
type input "UNKNOWN"
type input "1030"
type input "20.4"
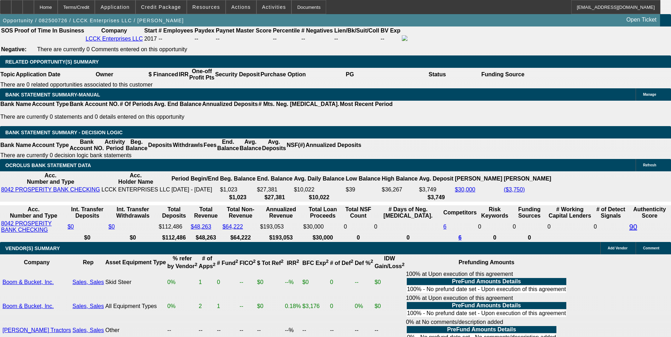
type input "$1,030.00"
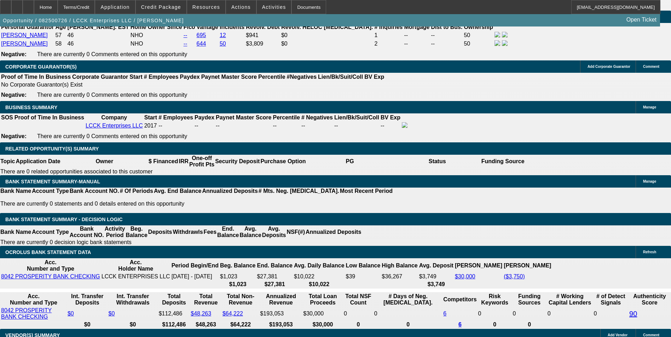
scroll to position [1064, 0]
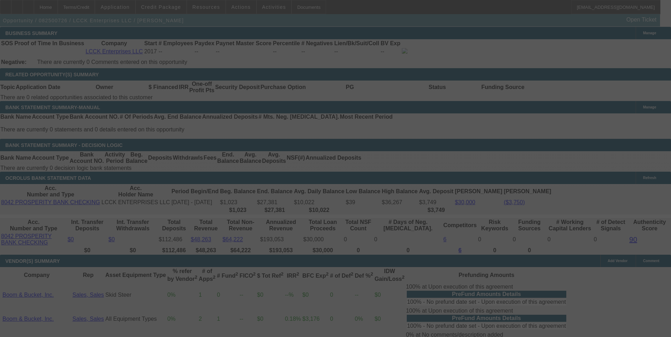
scroll to position [1170, 0]
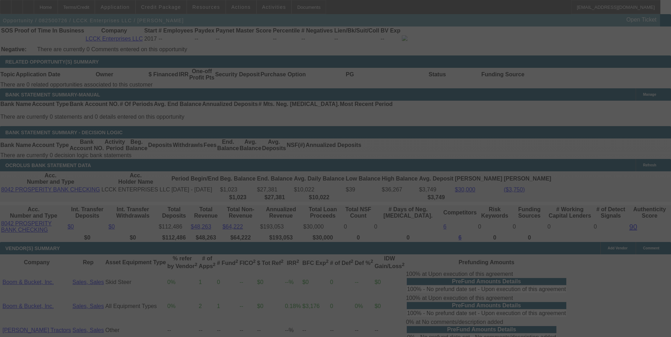
select select "0"
select select "0.1"
select select "4"
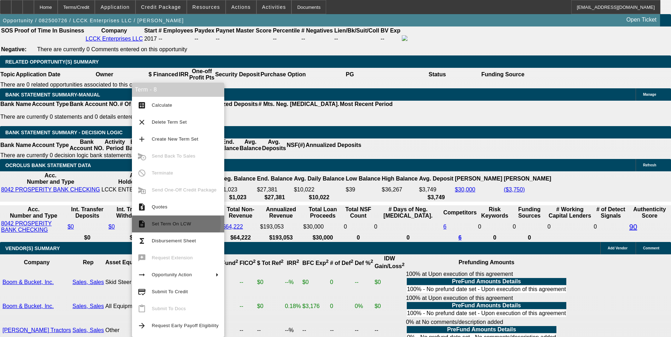
click at [171, 223] on span "Set Term On LCW" at bounding box center [171, 223] width 39 height 5
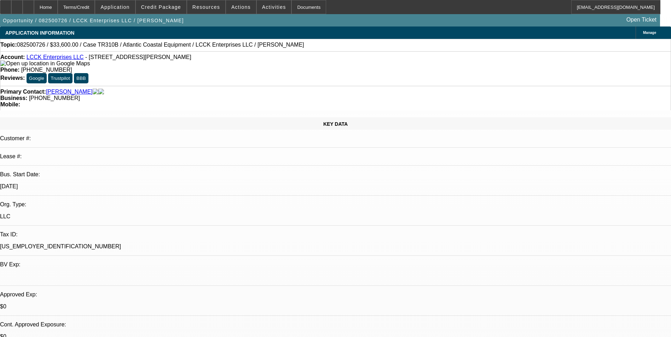
select select "0"
select select "0.1"
select select "0"
select select "0.1"
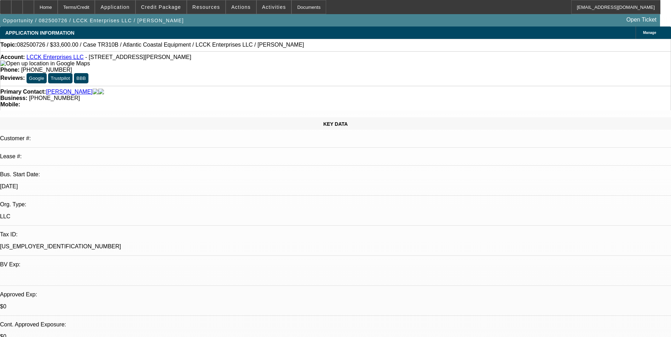
select select "0"
select select "0.1"
select select "0"
select select "0.1"
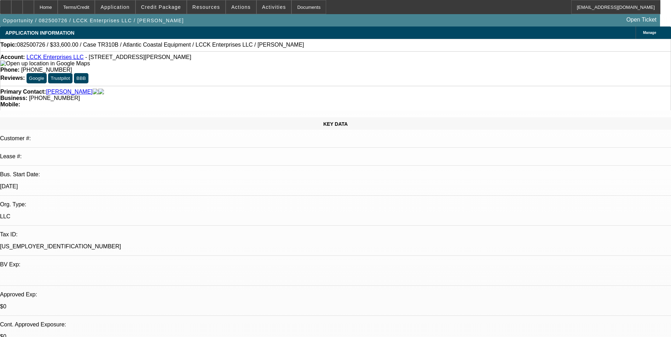
select select "1"
select select "4"
select select "1"
select select "3"
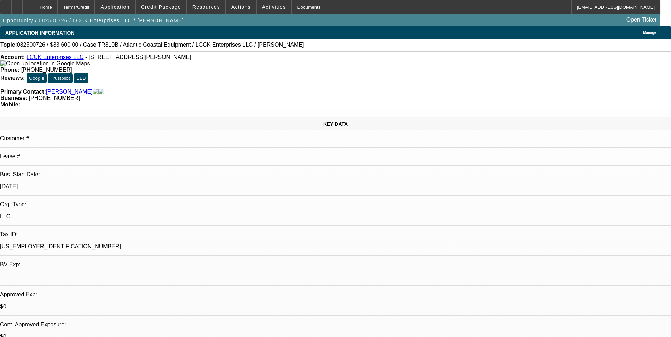
select select "4"
select select "1"
select select "4"
select select "1"
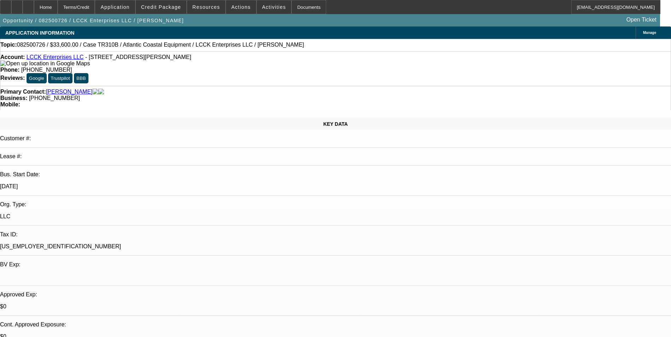
select select "1"
select select "4"
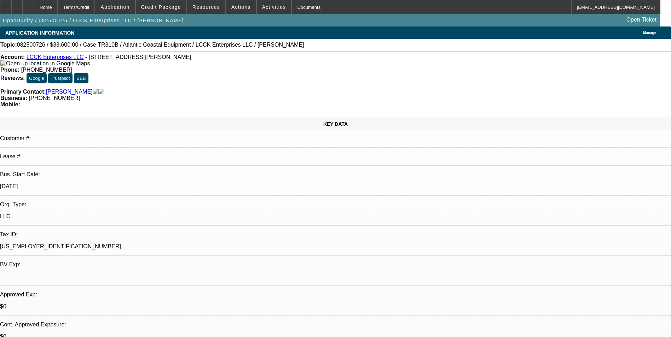
click at [95, 11] on div "Terms/Credit" at bounding box center [76, 7] width 37 height 14
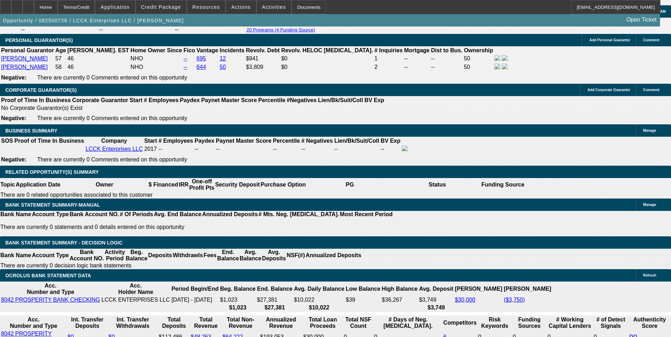
scroll to position [1069, 0]
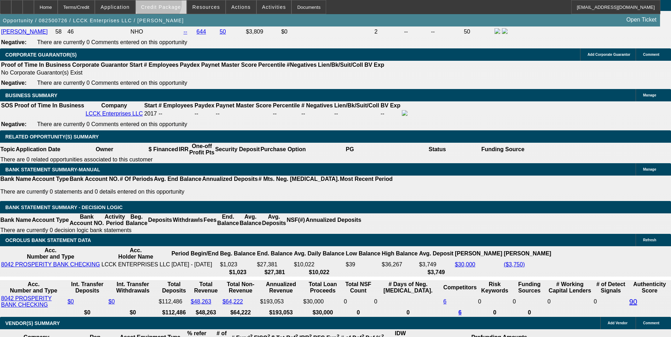
click at [169, 5] on span "Credit Package" at bounding box center [161, 7] width 40 height 6
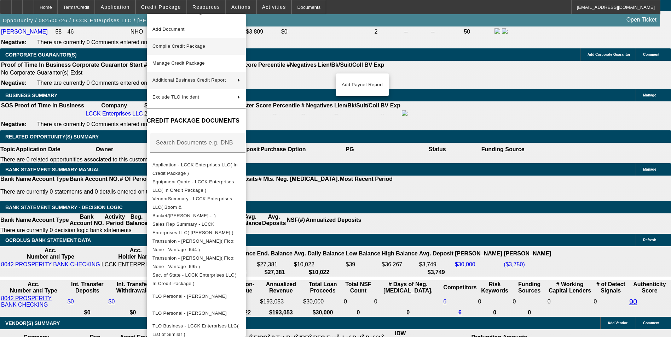
scroll to position [0, 0]
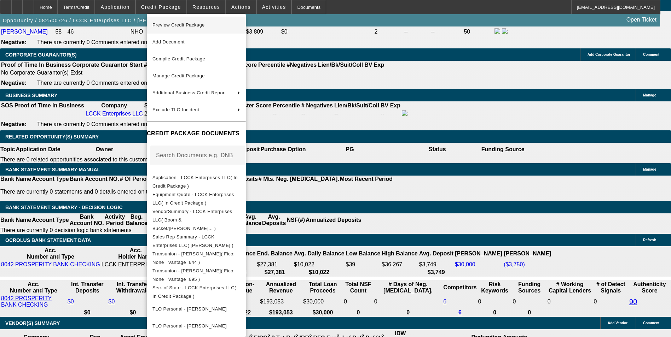
click at [220, 28] on span "Preview Credit Package" at bounding box center [196, 25] width 88 height 8
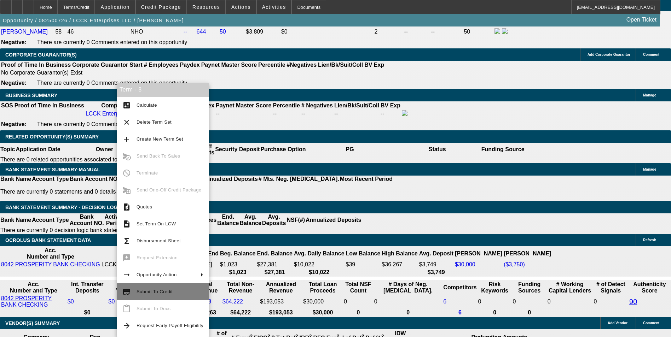
click at [153, 294] on span "Submit To Credit" at bounding box center [169, 292] width 67 height 8
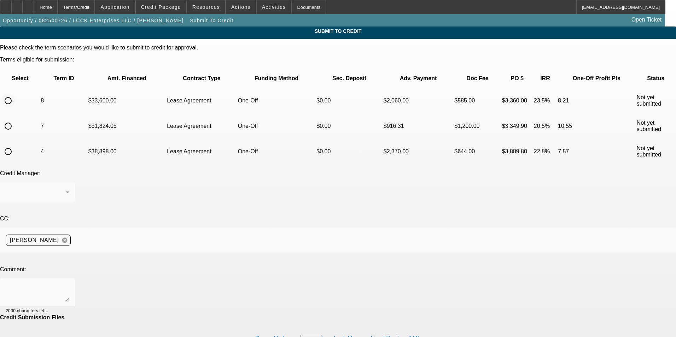
click at [15, 94] on input "radio" at bounding box center [8, 101] width 14 height 14
radio input "true"
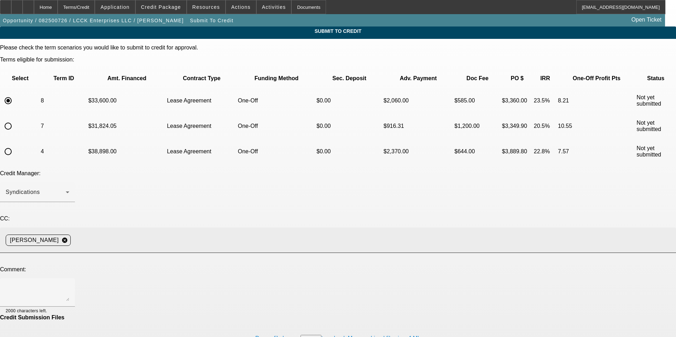
click at [169, 233] on input at bounding box center [371, 240] width 594 height 14
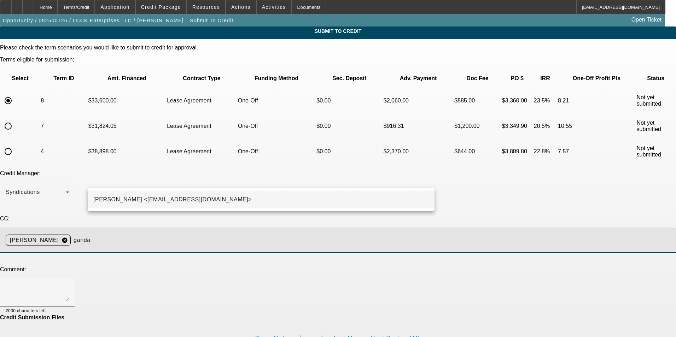
type input "garida"
click at [177, 205] on mat-option "[PERSON_NAME] <[EMAIL_ADDRESS][DOMAIN_NAME]>" at bounding box center [261, 199] width 347 height 17
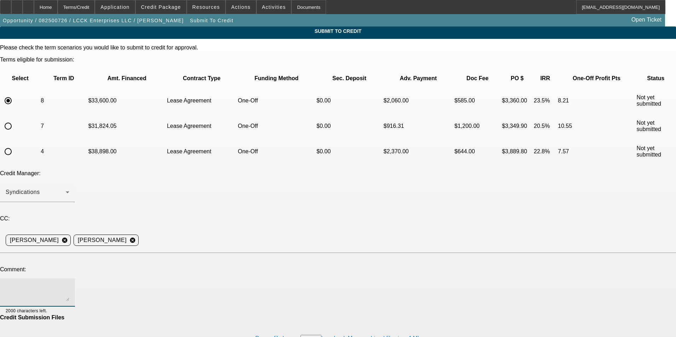
click at [69, 284] on textarea at bounding box center [38, 292] width 64 height 17
click at [69, 284] on textarea "Invoice updated, new vendor Paynet & SOS uploaded. Here is a link to the websit…" at bounding box center [38, 292] width 64 height 17
paste textarea "[URL][DOMAIN_NAME]"
type textarea "Invoice updated, new vendor Paynet & SOS uploaded. Here is a link to the websit…"
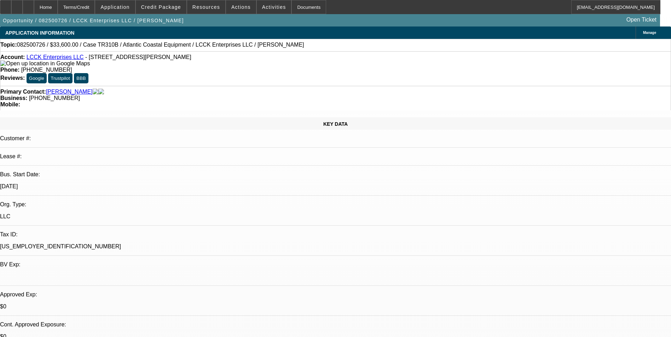
select select "0"
select select "0.1"
select select "4"
select select "0"
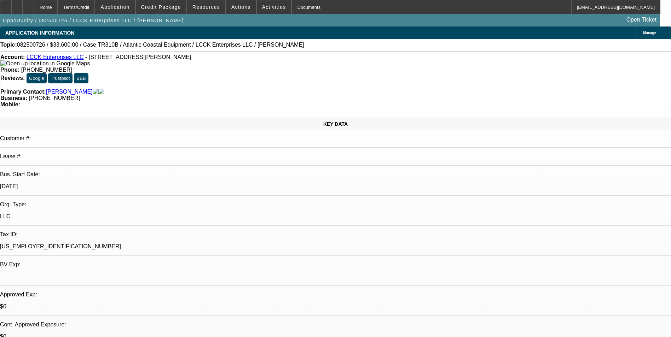
select select "3"
select select "0.1"
select select "4"
select select "0"
select select "0.1"
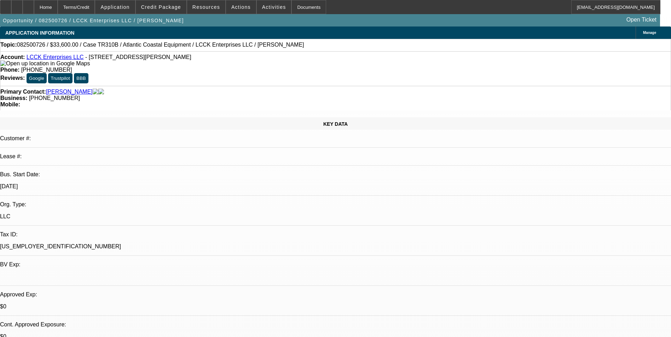
select select "4"
select select "0"
select select "0.1"
select select "4"
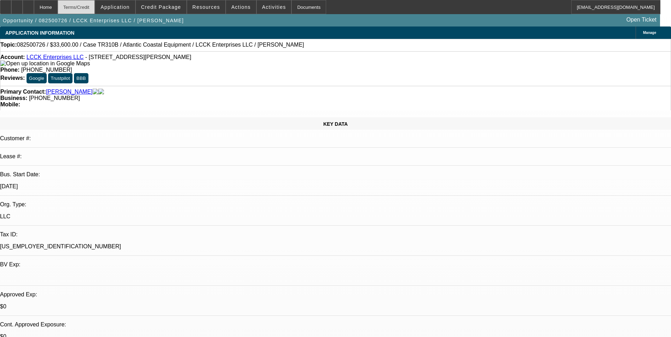
click at [91, 8] on div "Terms/Credit" at bounding box center [76, 7] width 37 height 14
